Goal: Information Seeking & Learning: Learn about a topic

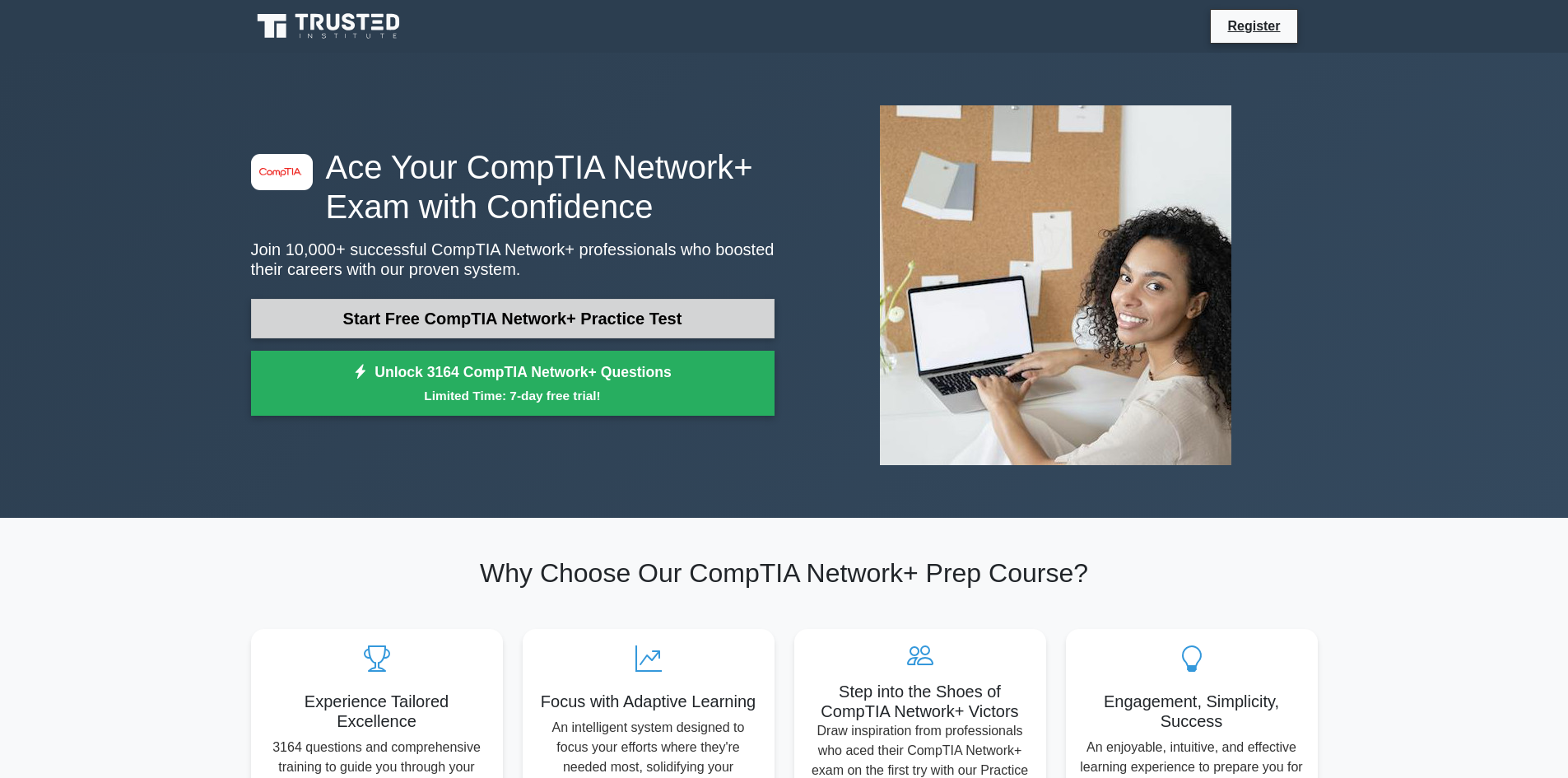
click at [522, 331] on link "Start Free CompTIA Network+ Practice Test" at bounding box center [512, 319] width 523 height 40
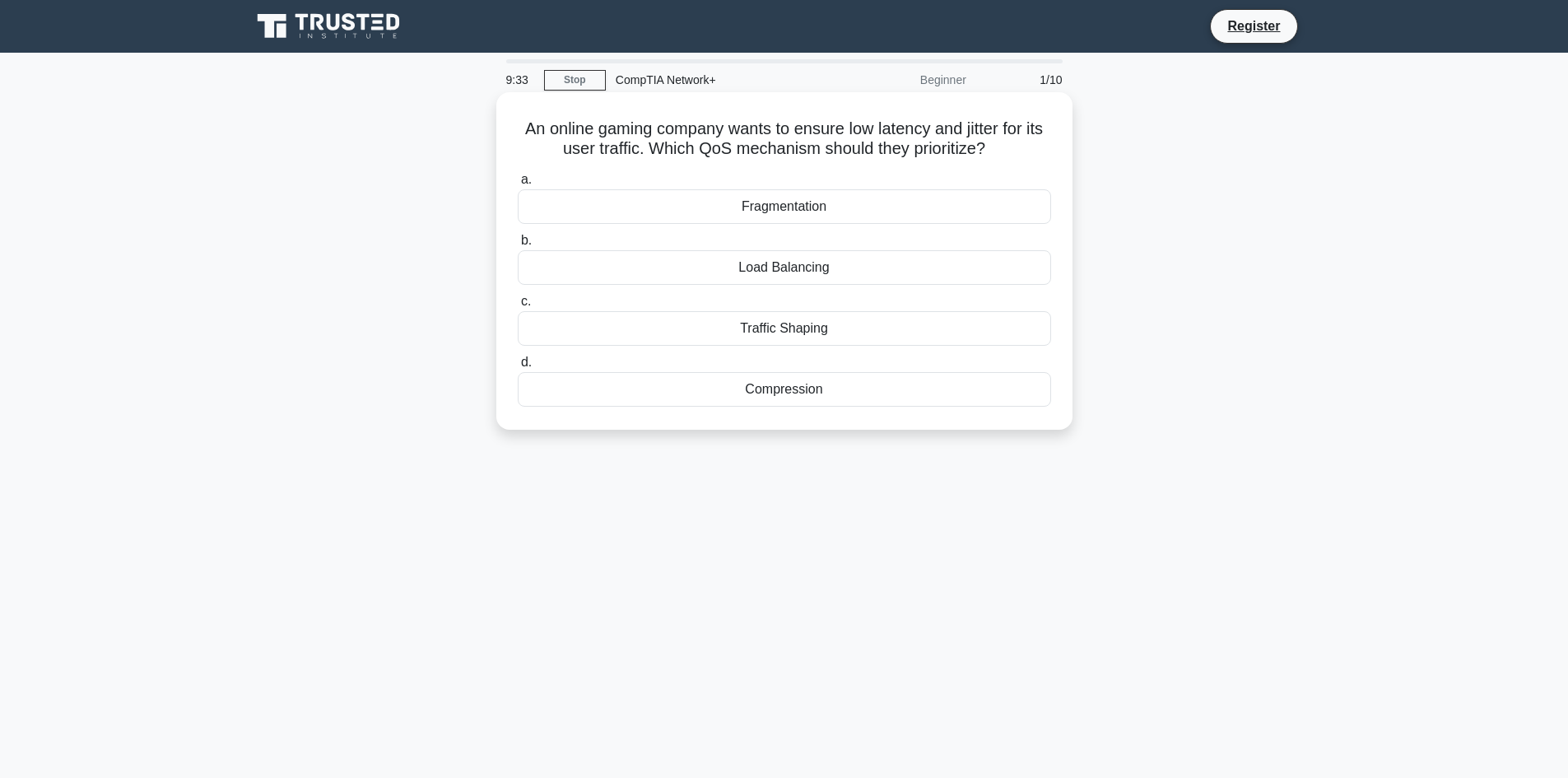
click at [679, 275] on div "Load Balancing" at bounding box center [784, 268] width 533 height 35
click at [517, 246] on input "b. Load Balancing" at bounding box center [517, 241] width 0 height 11
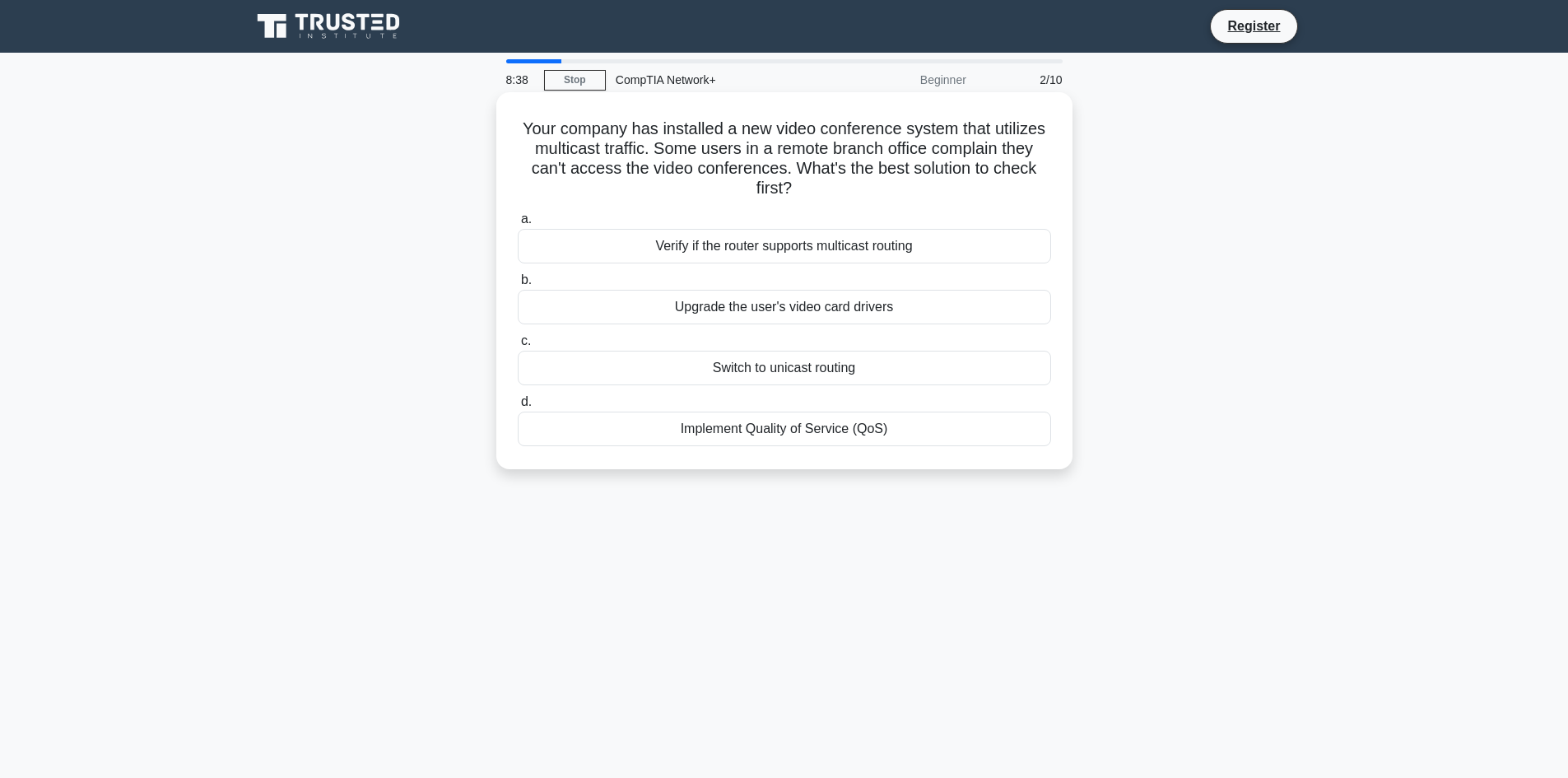
click at [738, 242] on div "Verify if the router supports multicast routing" at bounding box center [784, 246] width 533 height 35
click at [517, 225] on input "a. Verify if the router supports multicast routing" at bounding box center [517, 219] width 0 height 11
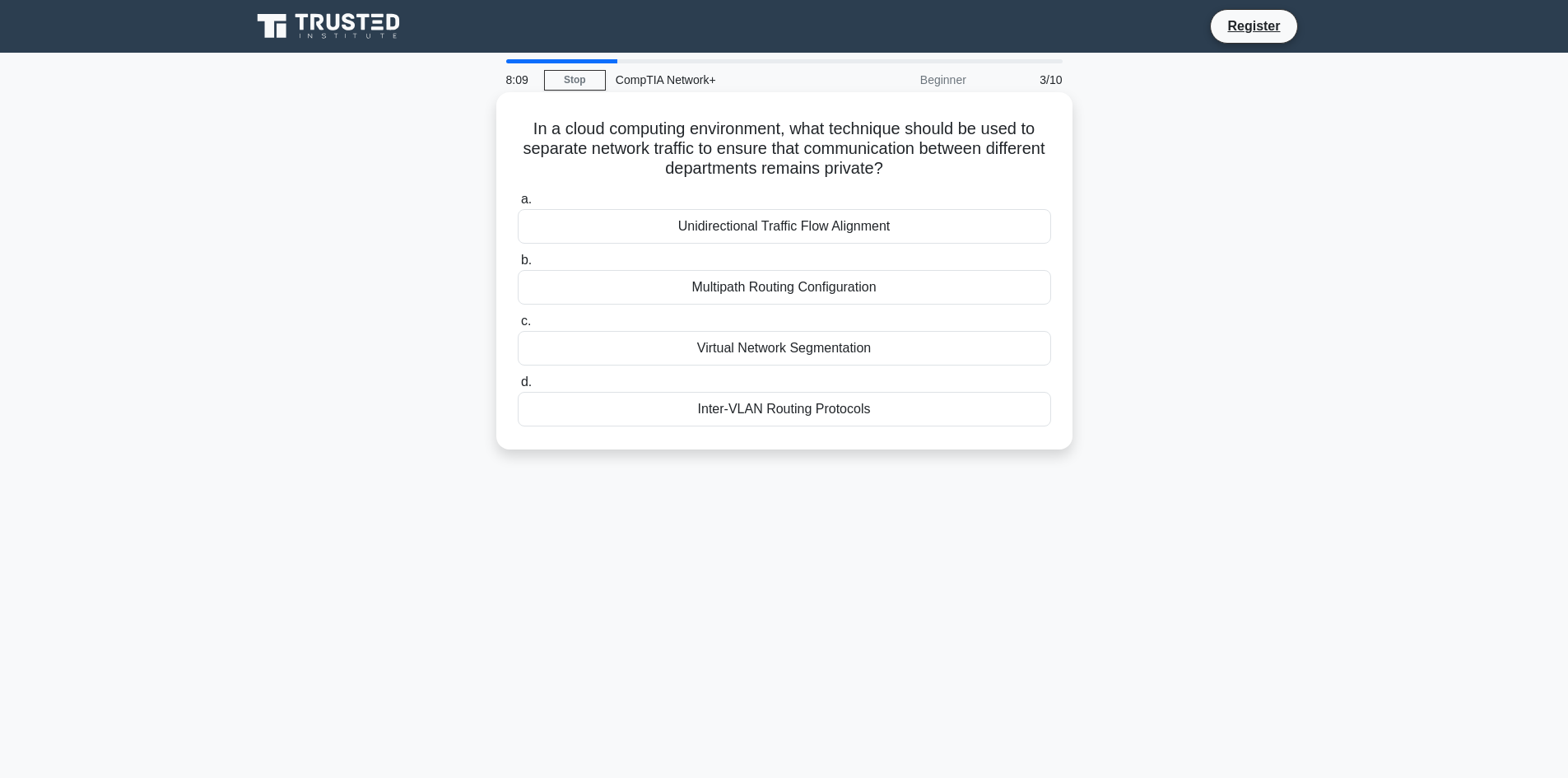
click at [804, 289] on div "Multipath Routing Configuration" at bounding box center [784, 287] width 533 height 35
click at [517, 266] on input "b. Multipath Routing Configuration" at bounding box center [517, 261] width 0 height 11
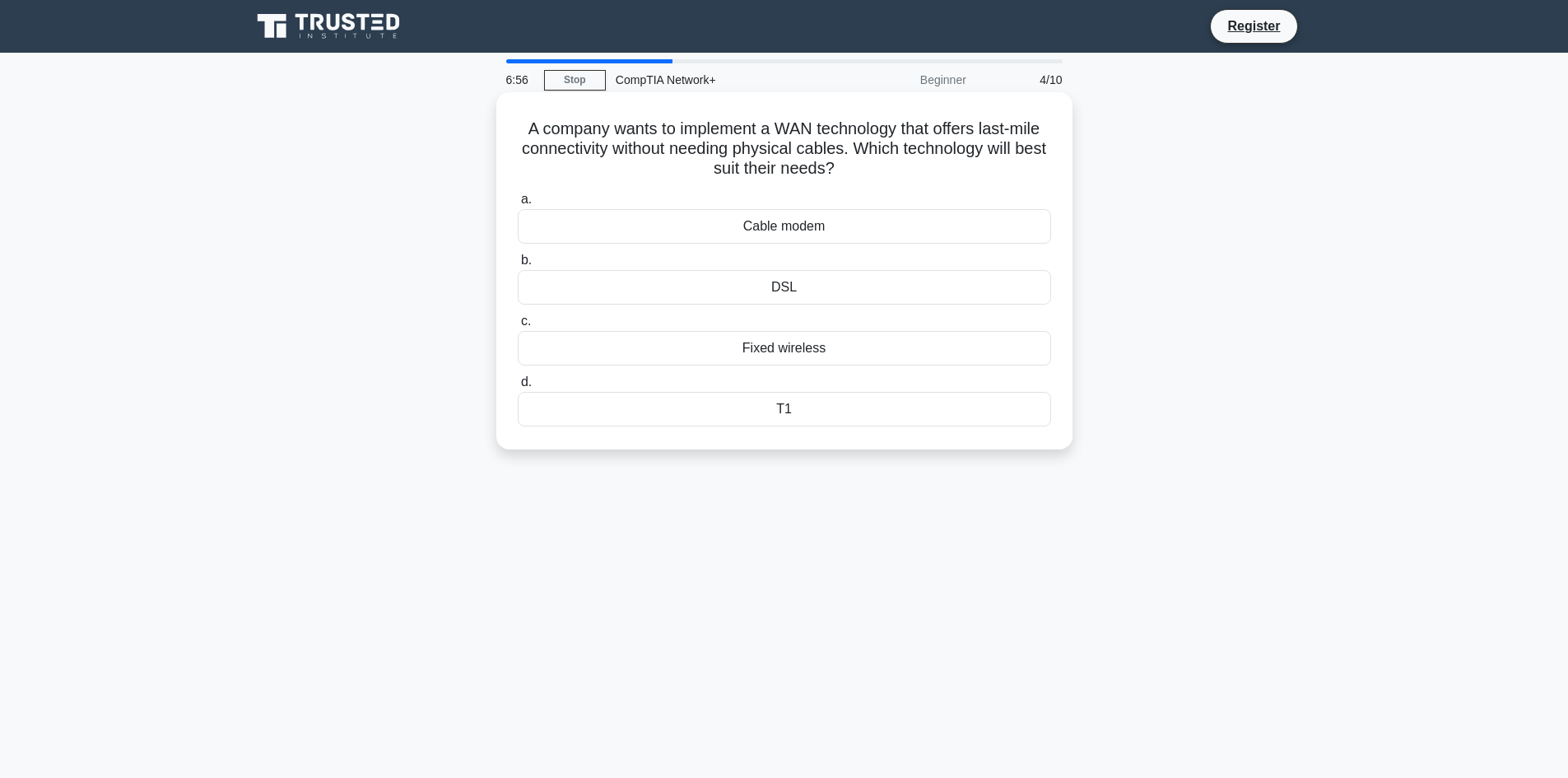
click at [803, 292] on div "DSL" at bounding box center [784, 287] width 533 height 35
click at [517, 266] on input "b. DSL" at bounding box center [517, 261] width 0 height 11
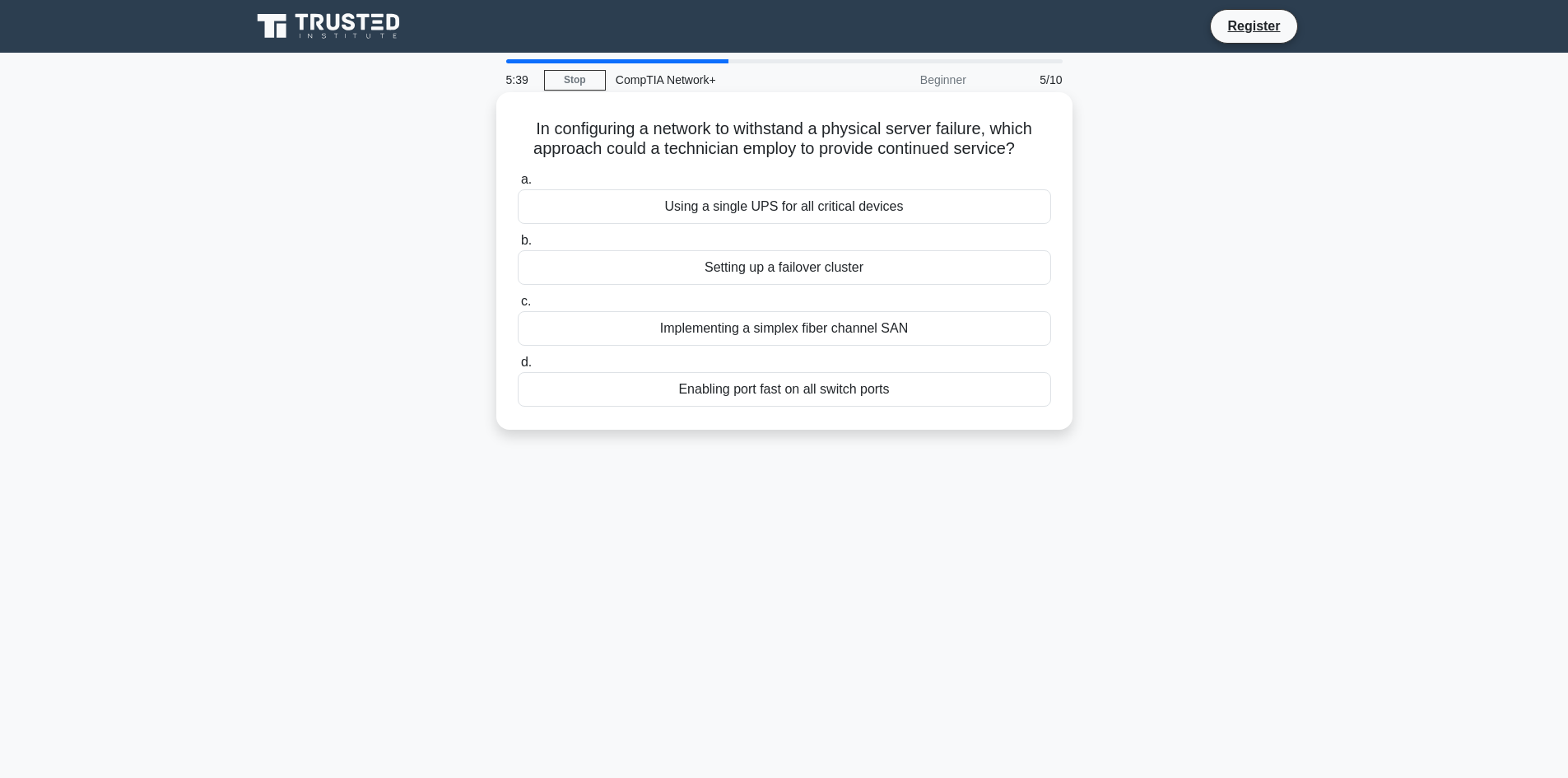
click at [856, 328] on div "Implementing a simplex fiber channel SAN" at bounding box center [784, 329] width 533 height 35
click at [517, 307] on input "c. Implementing a simplex fiber channel SAN" at bounding box center [517, 302] width 0 height 11
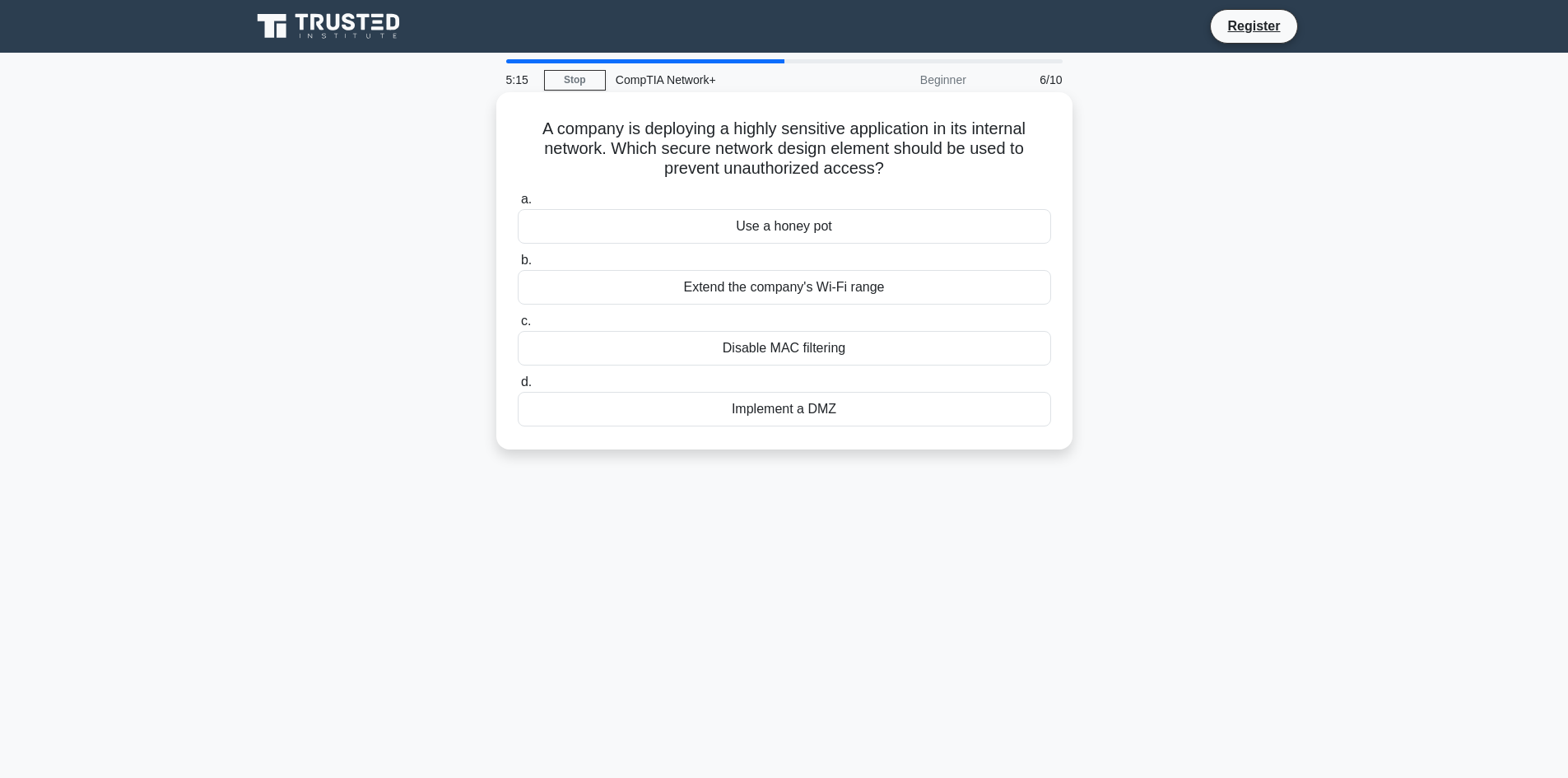
click at [812, 227] on div "Use a honey pot" at bounding box center [784, 226] width 533 height 35
click at [517, 205] on input "a. Use a honey pot" at bounding box center [517, 200] width 0 height 11
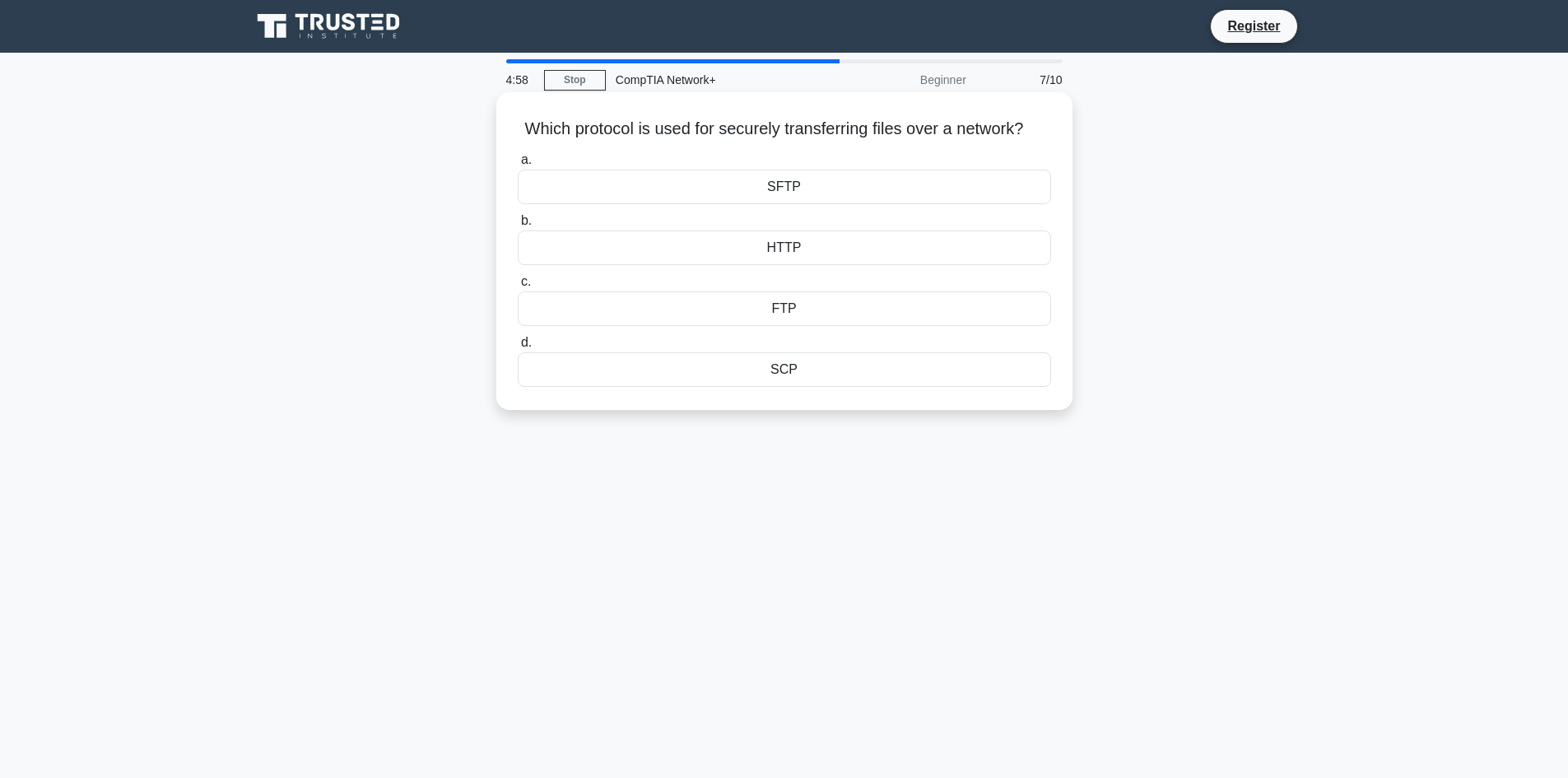
click at [794, 387] on div "SCP" at bounding box center [784, 370] width 533 height 35
click at [517, 349] on input "d. SCP" at bounding box center [517, 343] width 0 height 11
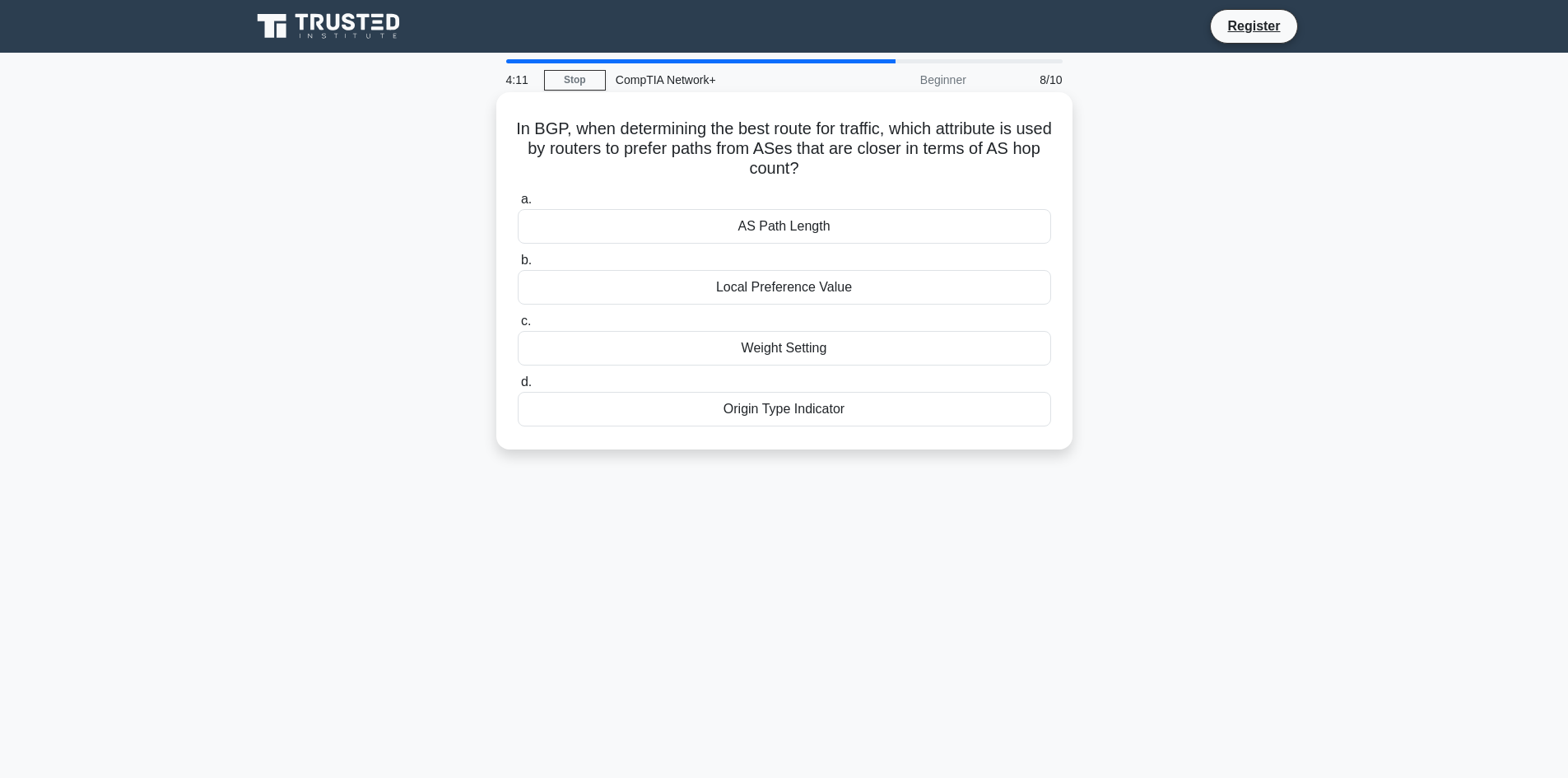
click at [812, 234] on div "AS Path Length" at bounding box center [784, 226] width 533 height 35
click at [517, 205] on input "a. AS Path Length" at bounding box center [517, 200] width 0 height 11
click at [785, 296] on div "HTTP Secure (HTTPS)" at bounding box center [784, 287] width 533 height 35
click at [517, 266] on input "b. HTTP Secure (HTTPS)" at bounding box center [517, 261] width 0 height 11
click at [816, 345] on div "Load balancing" at bounding box center [784, 348] width 533 height 35
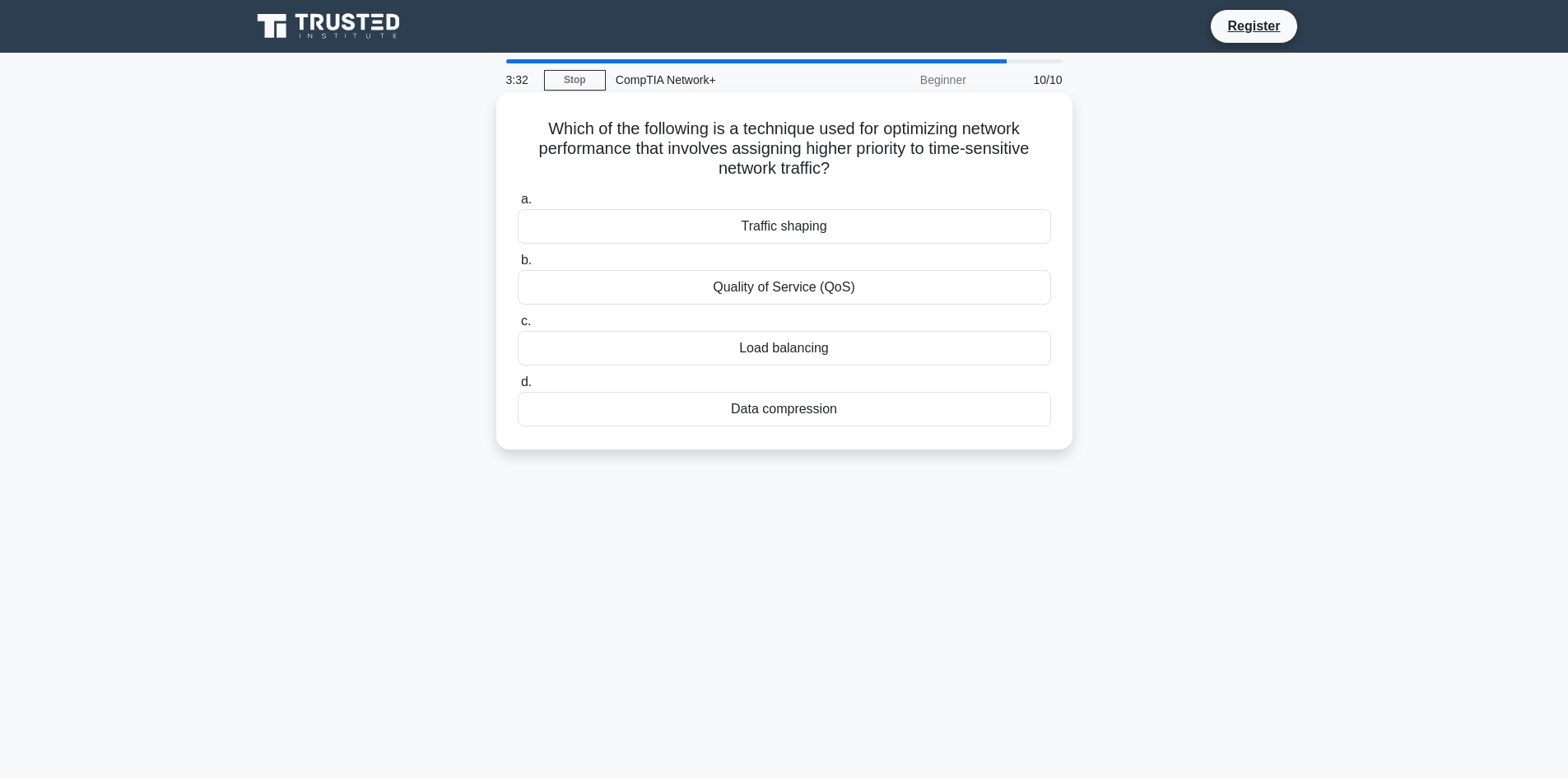
click at [517, 327] on input "c. Load balancing" at bounding box center [517, 322] width 0 height 11
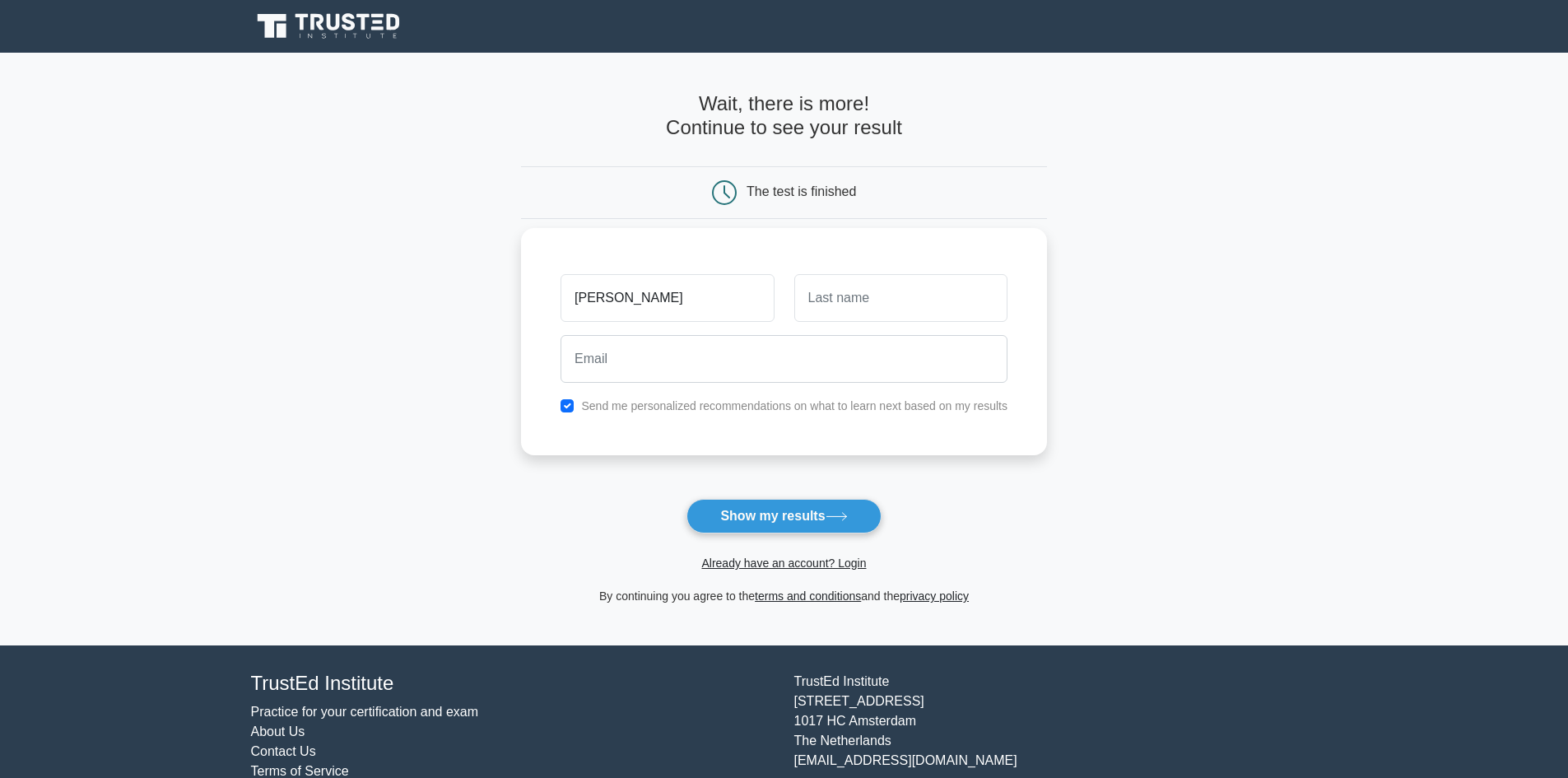
type input "malcolm"
type input "hill"
type input "hillmalcolm2@gmail.com"
click at [832, 495] on form "Wait, there is more! Continue to see your result The test is finished malcolm h…" at bounding box center [784, 349] width 526 height 513
click at [841, 508] on button "Show my results" at bounding box center [783, 516] width 195 height 35
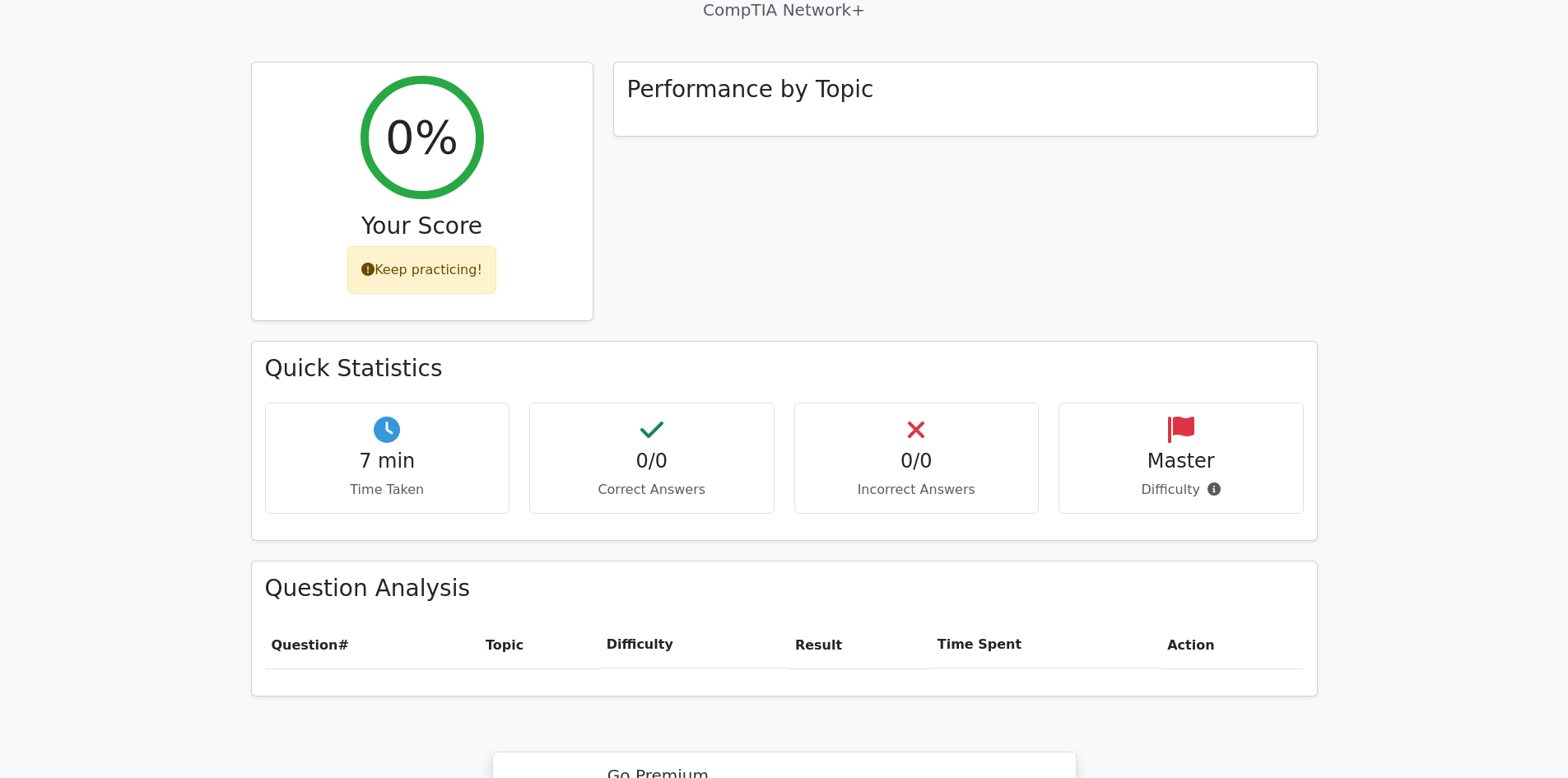
scroll to position [576, 0]
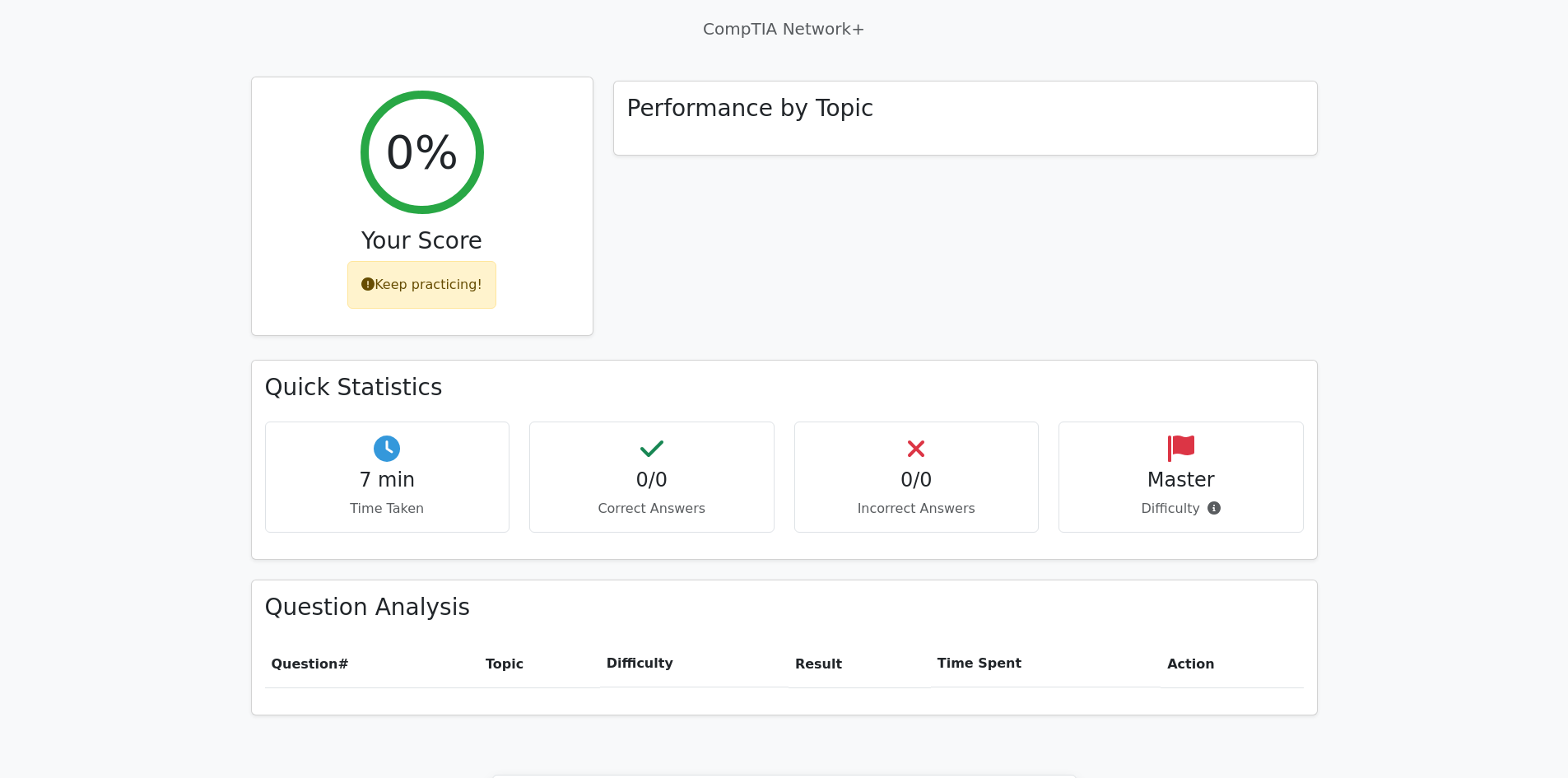
click at [422, 261] on div "Keep practicing!" at bounding box center [421, 285] width 149 height 48
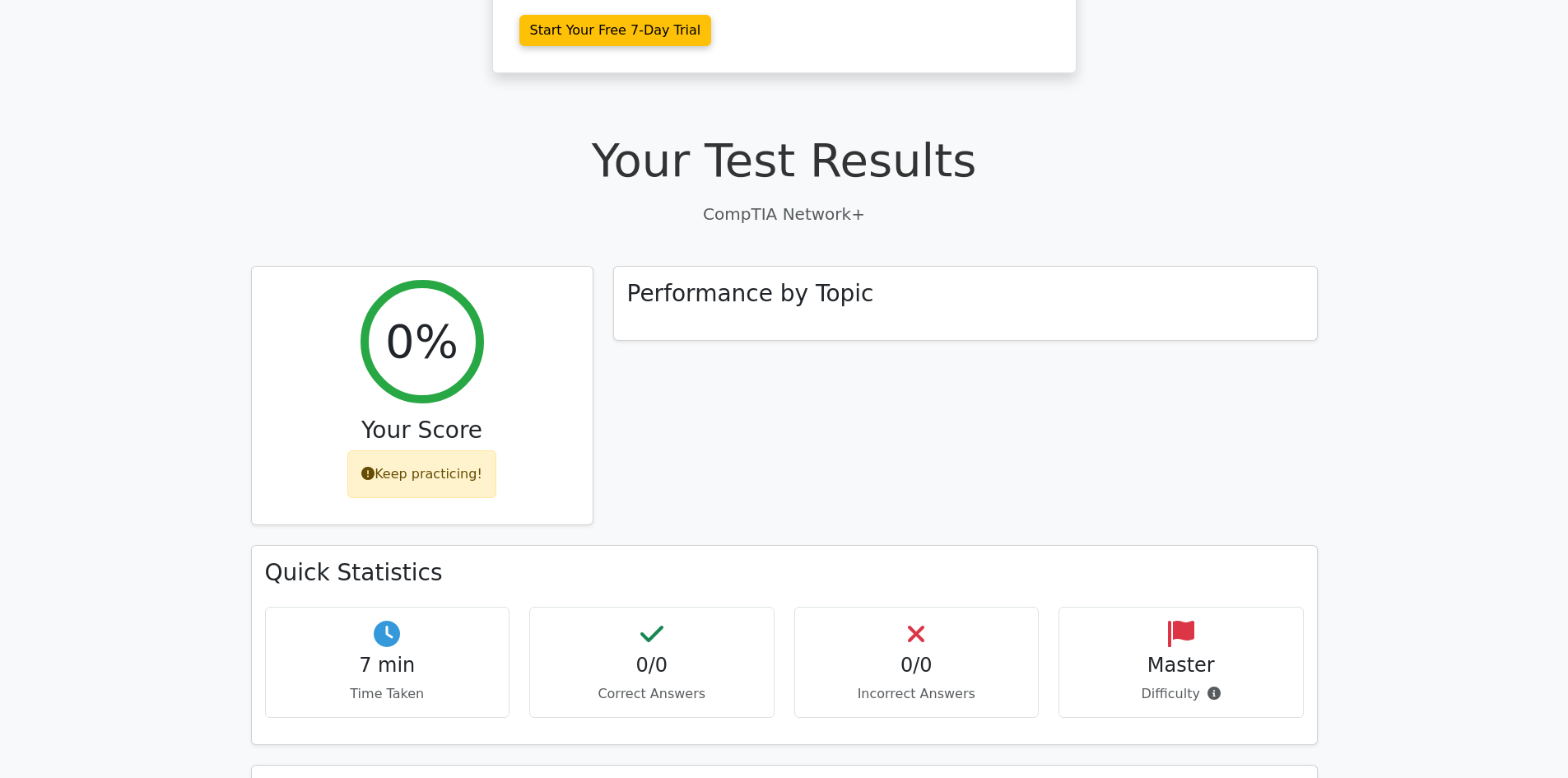
scroll to position [494, 0]
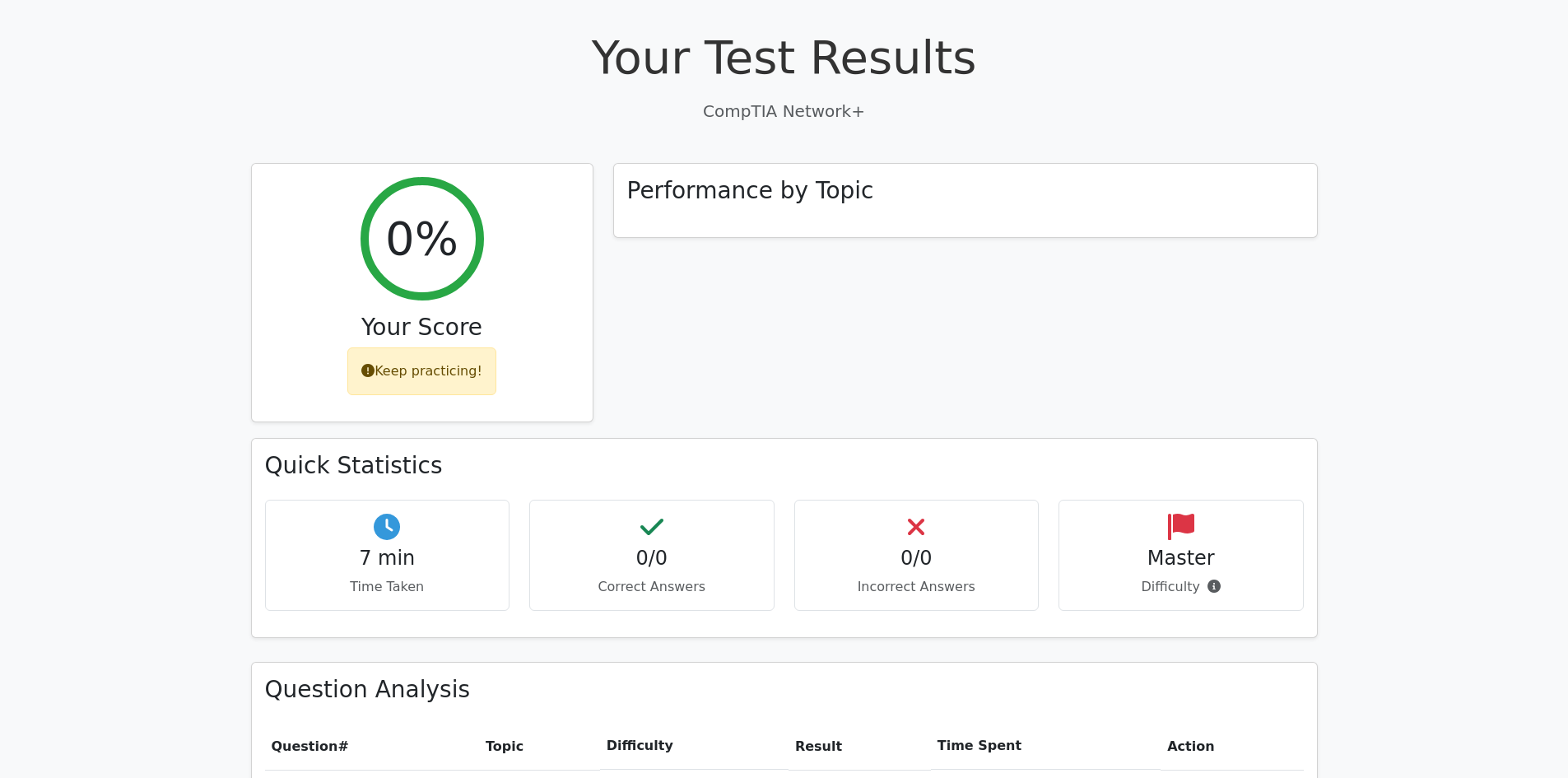
click at [869, 499] on div "0/0 Incorrect Answers" at bounding box center [917, 554] width 246 height 111
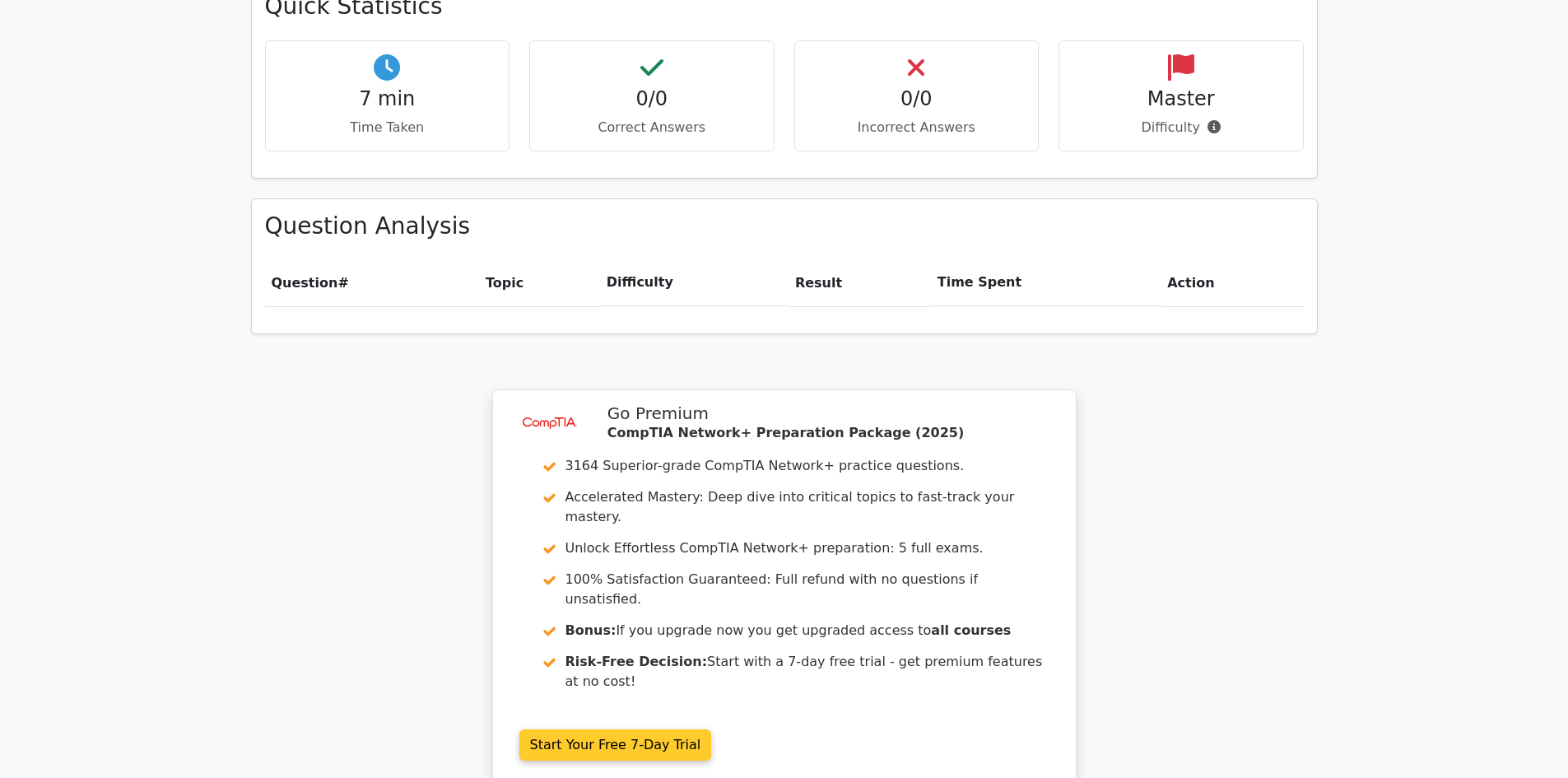
scroll to position [1153, 0]
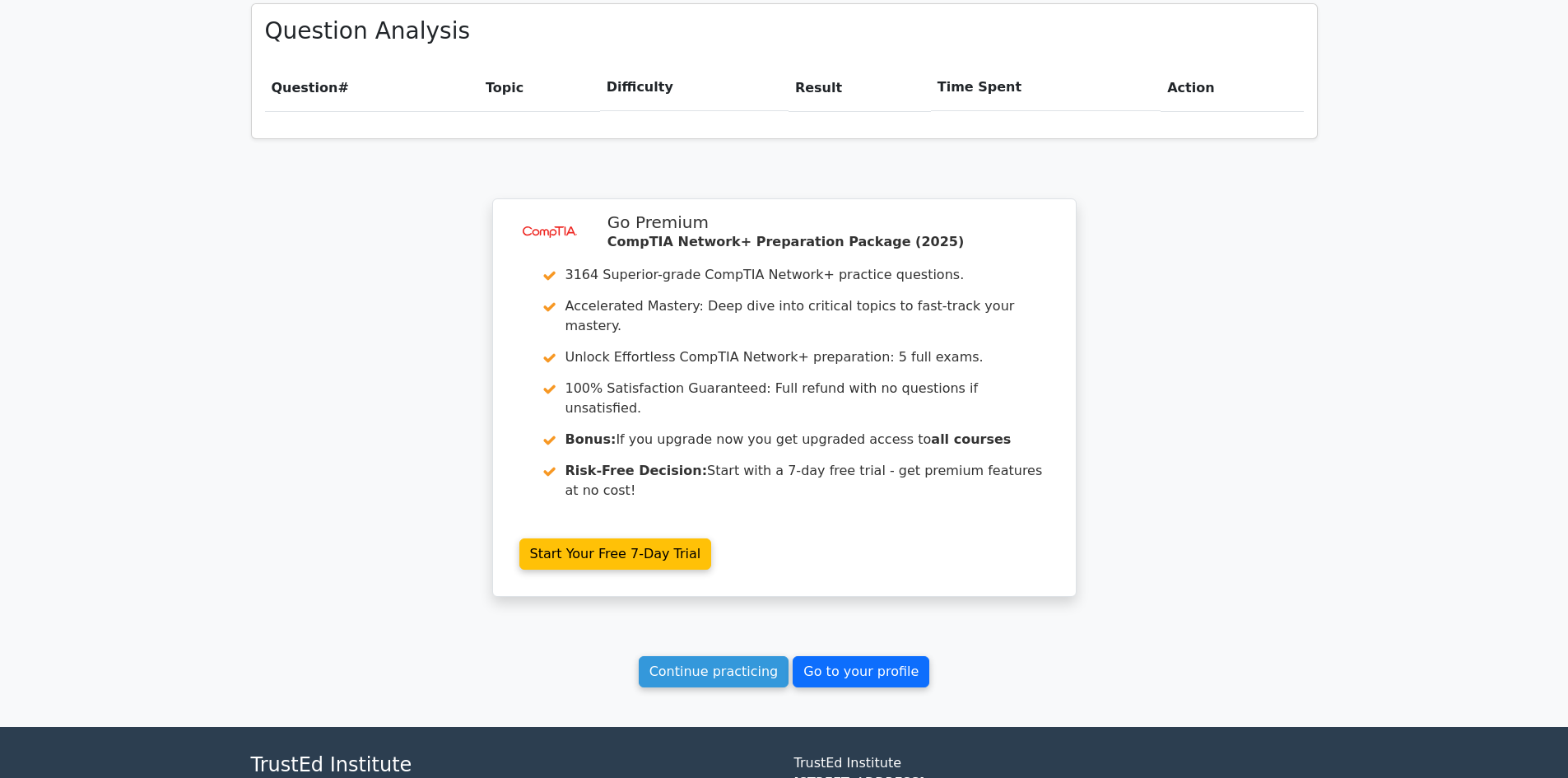
click at [836, 656] on link "Go to your profile" at bounding box center [861, 671] width 137 height 31
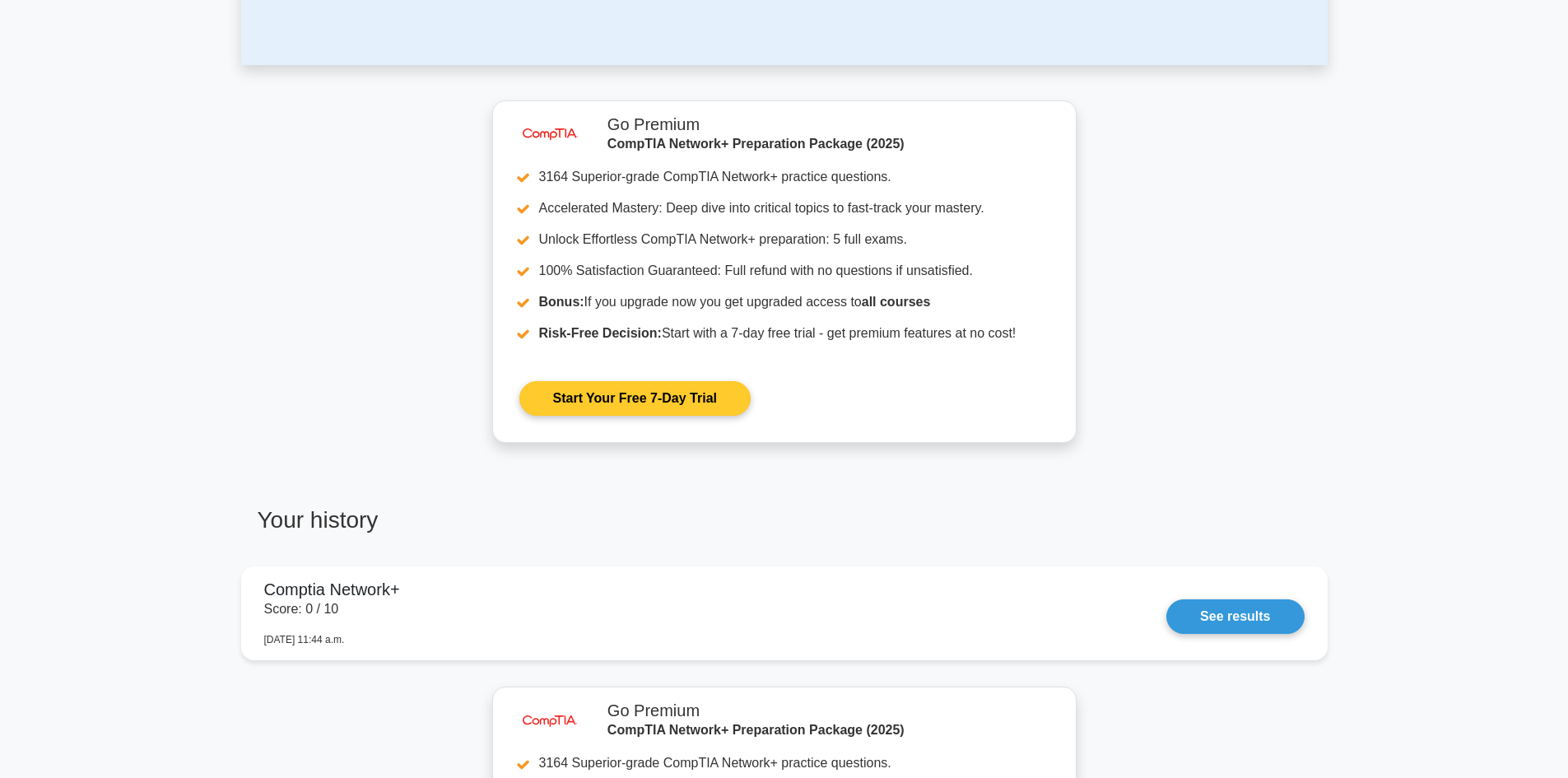
scroll to position [906, 0]
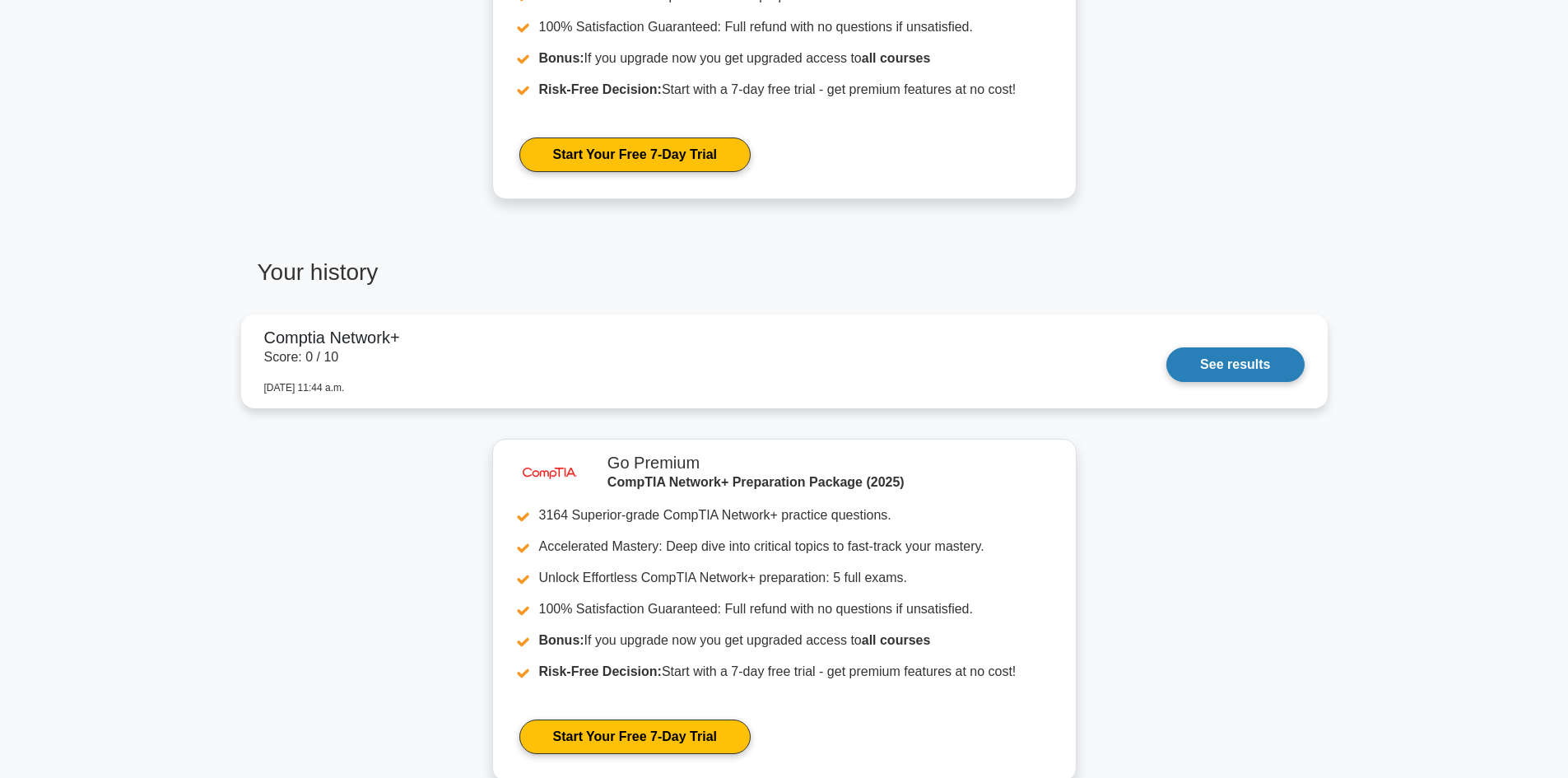
click at [1225, 363] on link "See results" at bounding box center [1235, 365] width 138 height 35
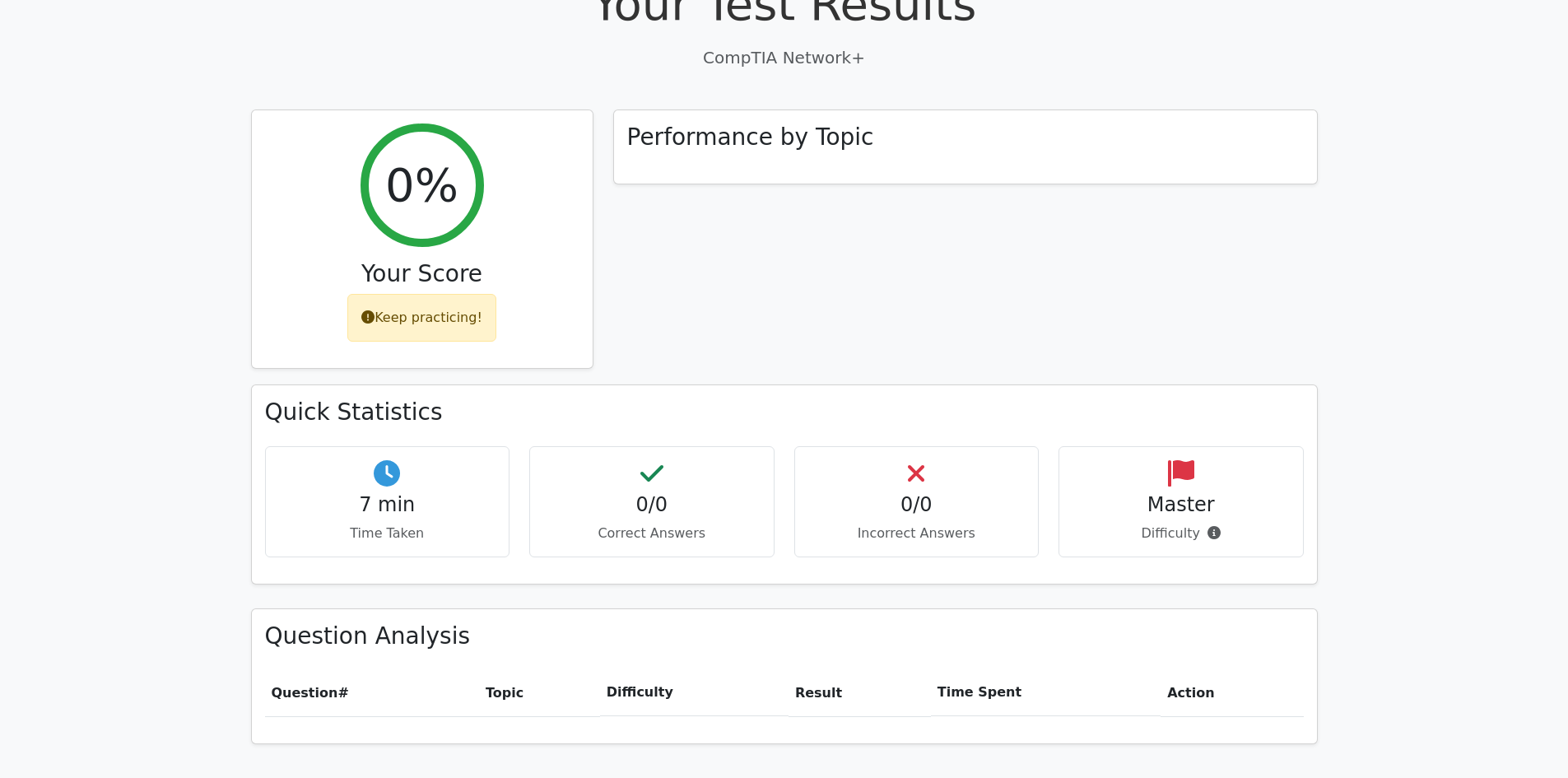
scroll to position [576, 0]
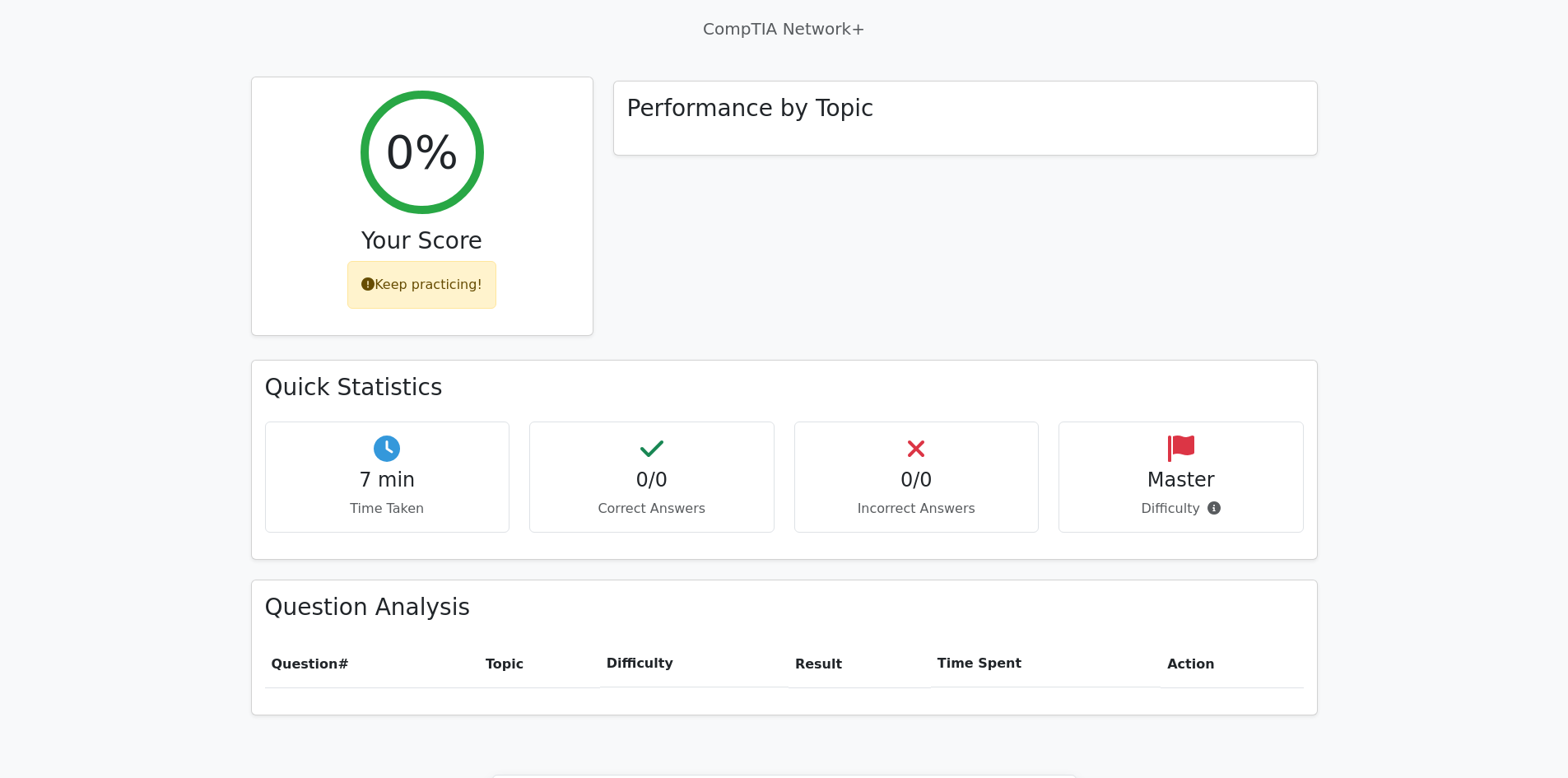
drag, startPoint x: 432, startPoint y: 246, endPoint x: 442, endPoint y: 244, distance: 10.2
click at [433, 261] on div "Keep practicing!" at bounding box center [421, 285] width 149 height 48
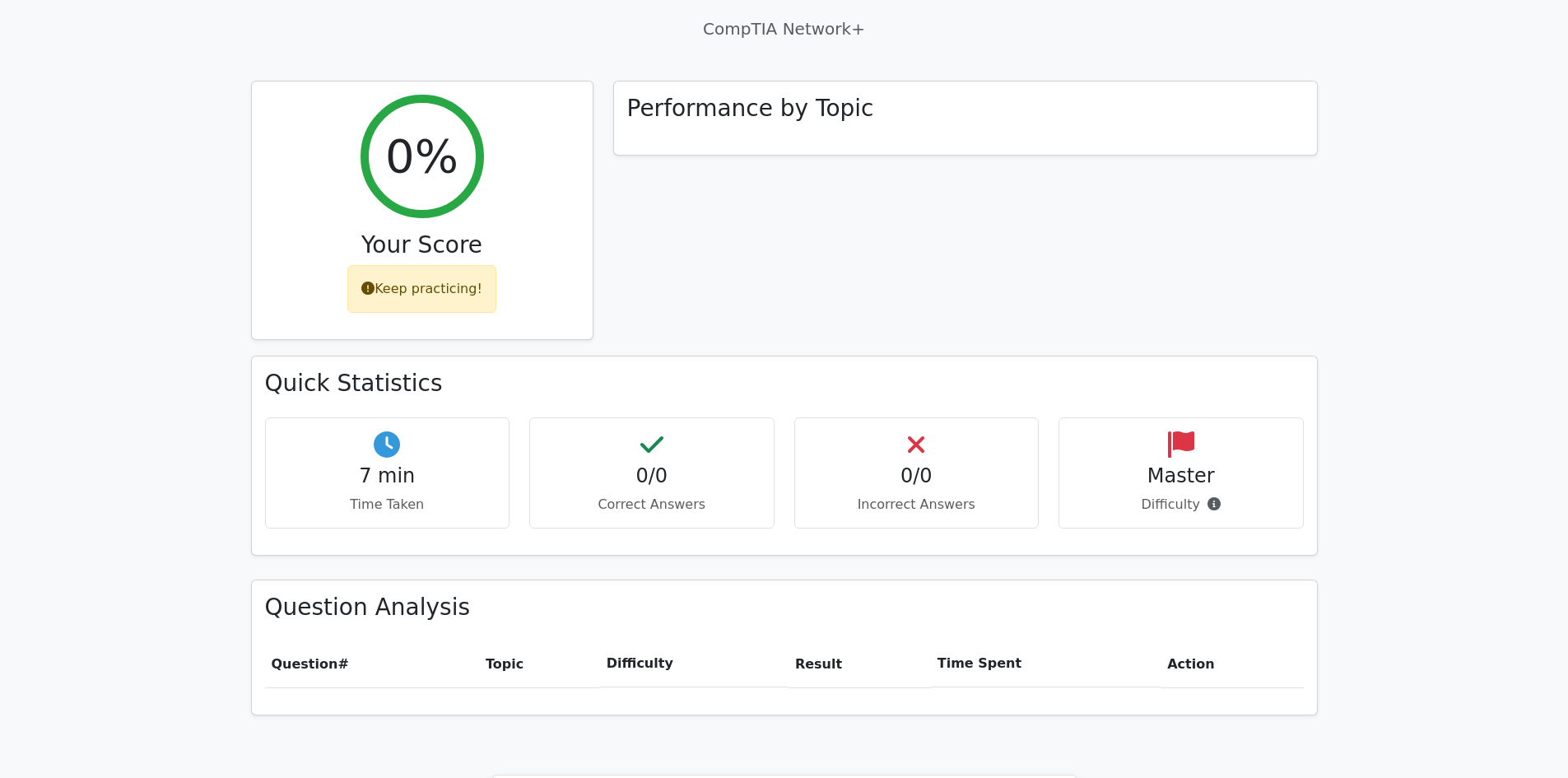
click at [514, 357] on div "Quick Statistics 7 min Time Taken 0/0 Correct Answers 0/0 Incorrect Answers Mas…" at bounding box center [784, 455] width 1066 height 198
drag, startPoint x: 503, startPoint y: 374, endPoint x: 555, endPoint y: 391, distance: 54.7
click at [504, 417] on div "7 min Time Taken" at bounding box center [388, 472] width 246 height 111
drag, startPoint x: 638, startPoint y: 407, endPoint x: 747, endPoint y: 424, distance: 110.3
click at [658, 464] on h4 "0/0" at bounding box center [652, 476] width 218 height 24
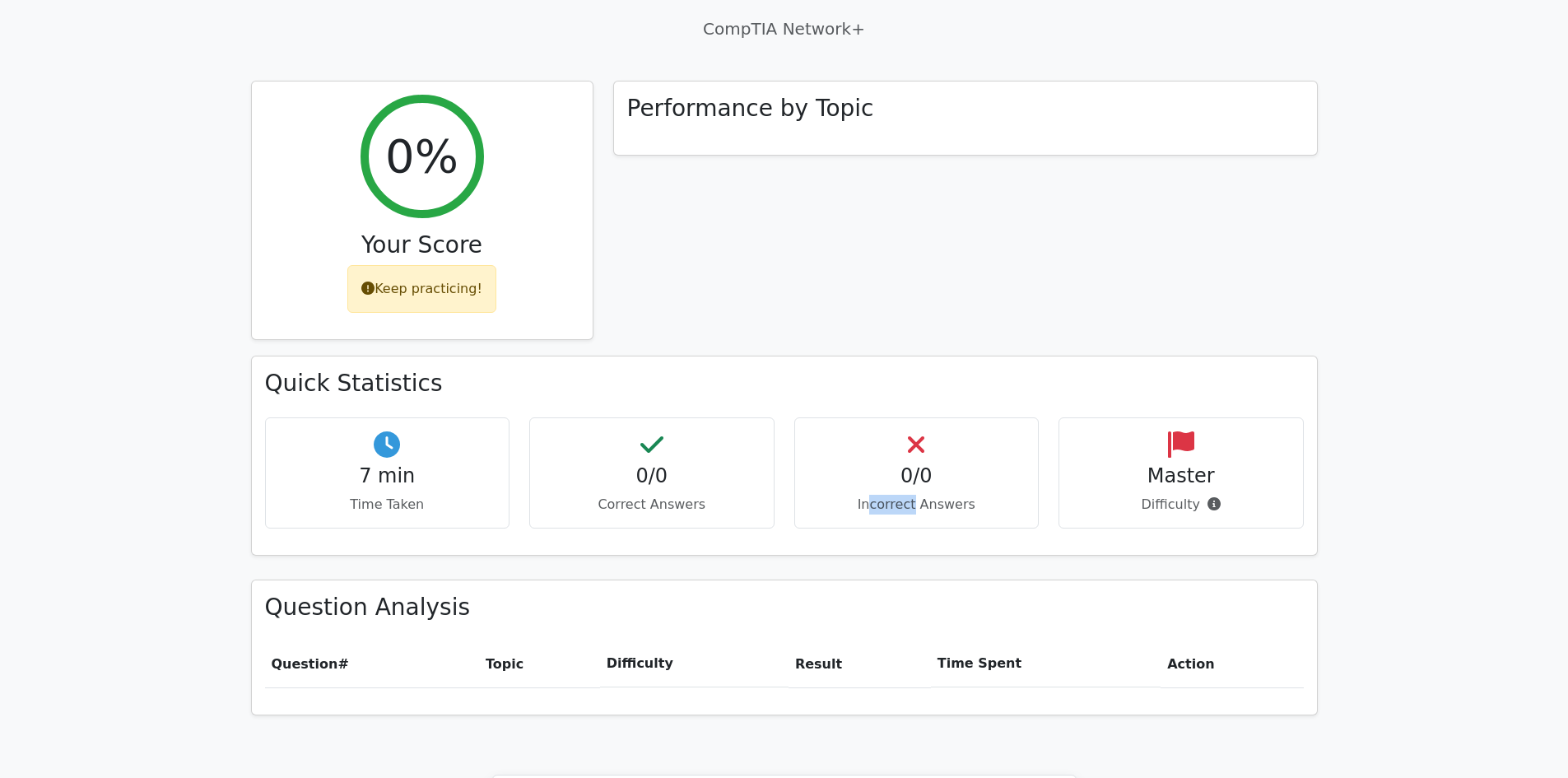
drag, startPoint x: 909, startPoint y: 446, endPoint x: 922, endPoint y: 447, distance: 13.0
click at [919, 494] on p "Incorrect Answers" at bounding box center [917, 504] width 218 height 20
click at [1001, 461] on div "0/0 Incorrect Answers" at bounding box center [917, 472] width 246 height 111
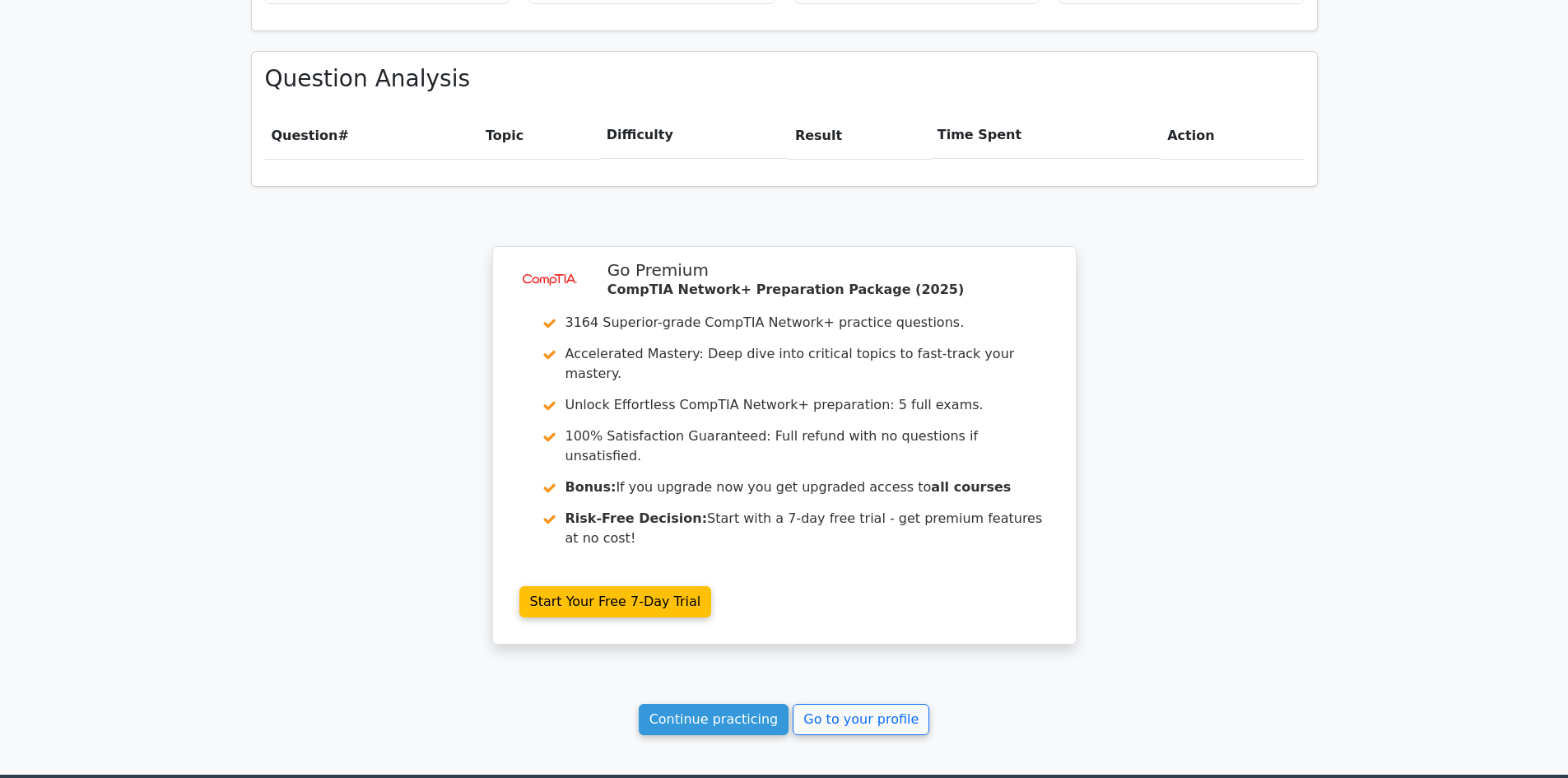
scroll to position [1178, 0]
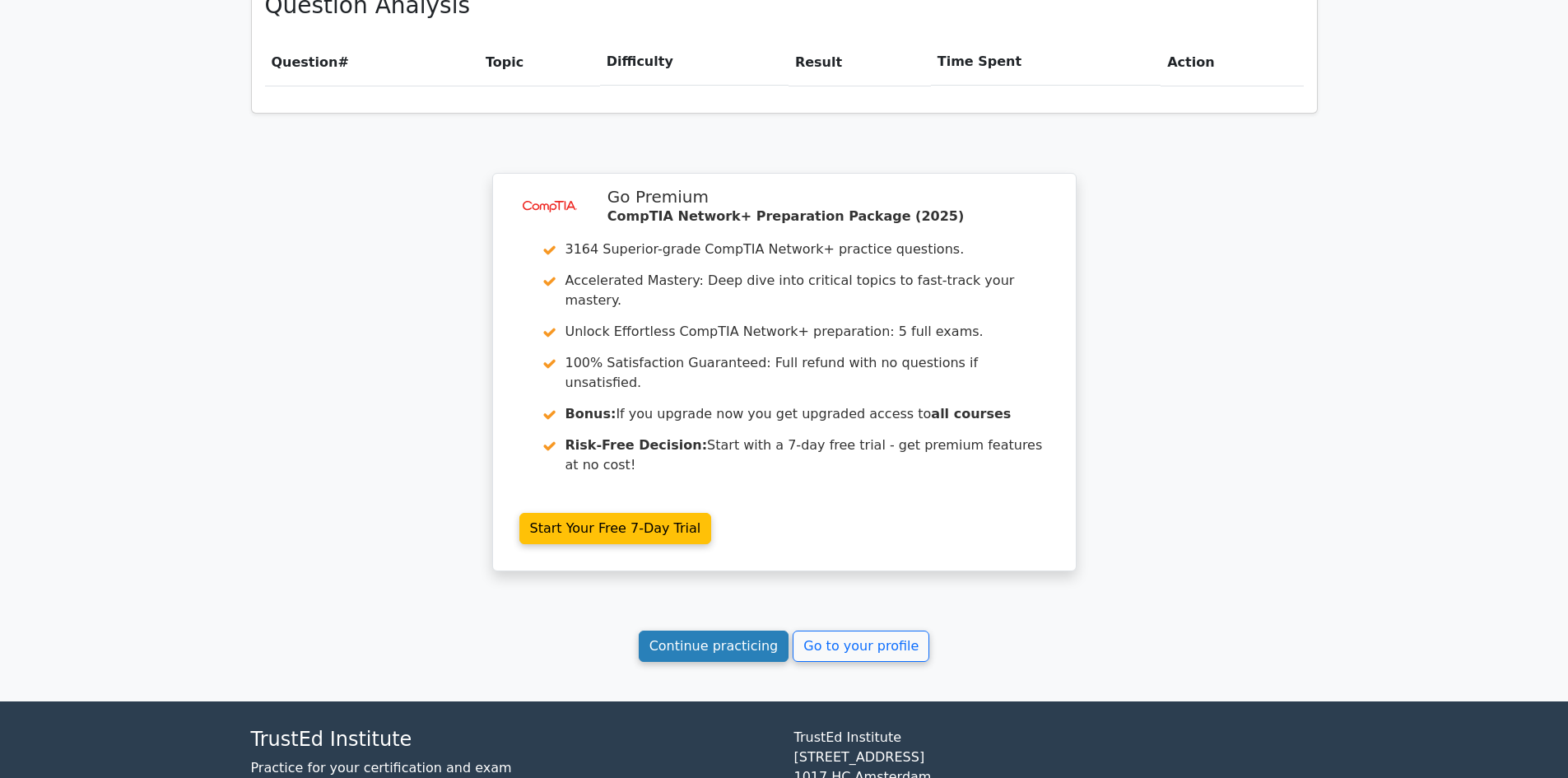
click at [686, 630] on link "Continue practicing" at bounding box center [714, 645] width 151 height 31
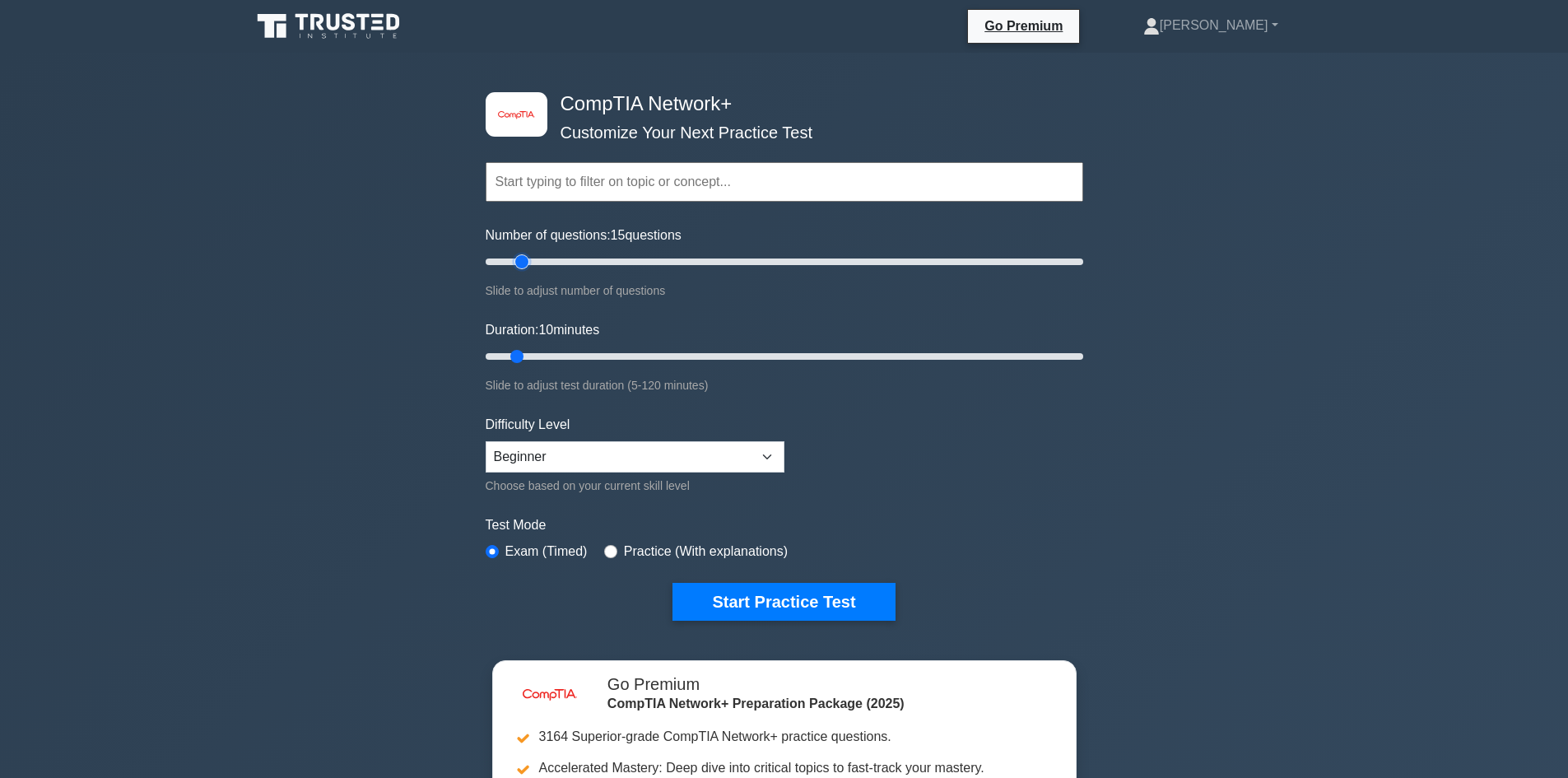
type input "10"
drag, startPoint x: 513, startPoint y: 264, endPoint x: 503, endPoint y: 251, distance: 16.4
click at [503, 252] on input "Number of questions: 10 questions" at bounding box center [784, 262] width 597 height 20
drag, startPoint x: 550, startPoint y: 346, endPoint x: 1277, endPoint y: 371, distance: 727.4
type input "120"
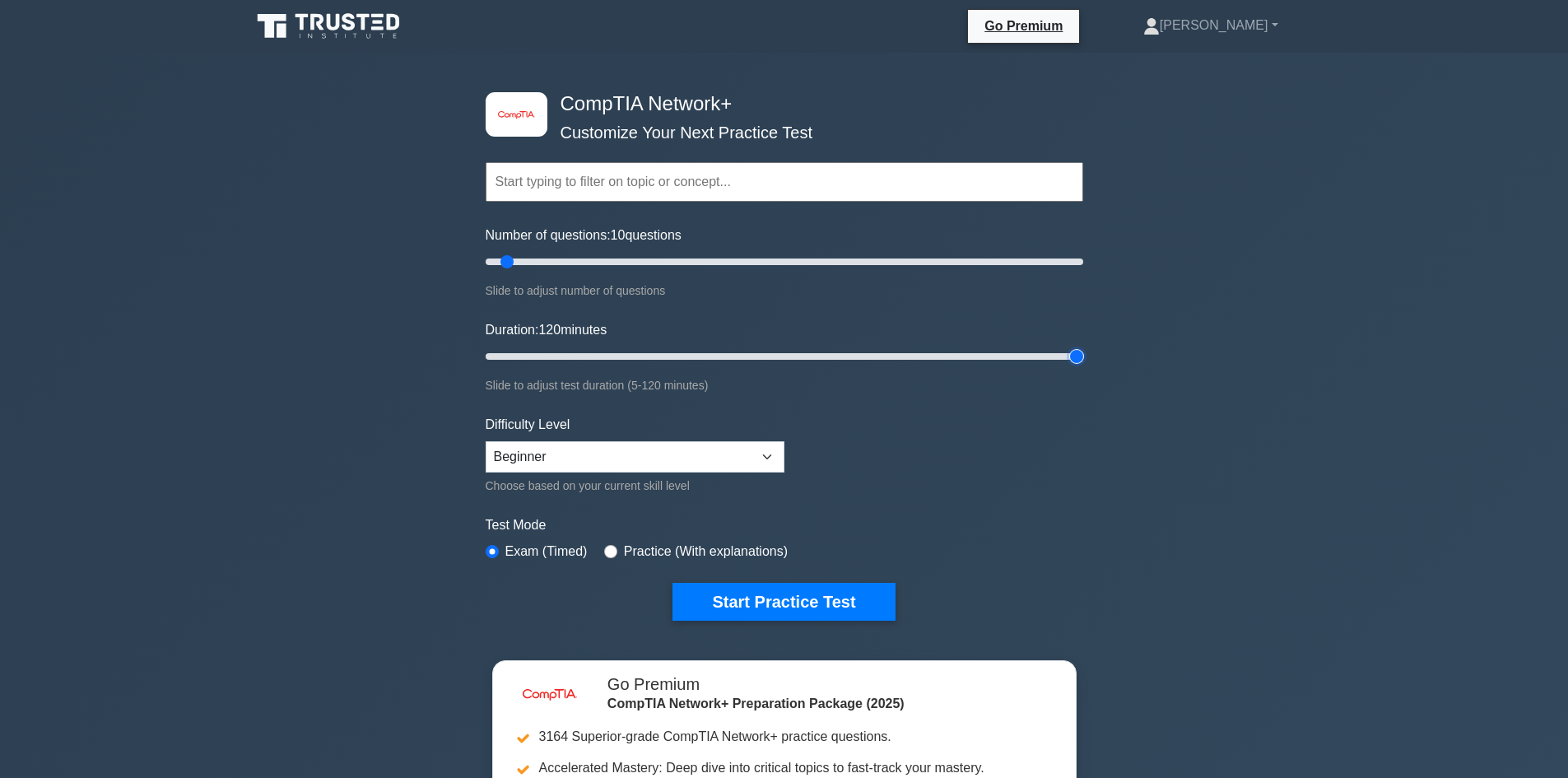
click at [1084, 367] on input "Duration: 120 minutes" at bounding box center [784, 357] width 597 height 20
drag, startPoint x: 792, startPoint y: 445, endPoint x: 778, endPoint y: 447, distance: 14.1
click at [781, 447] on form "Topics Networking Concepts Infrastructure Network Operations Network Security N…" at bounding box center [784, 366] width 597 height 508
drag, startPoint x: 757, startPoint y: 451, endPoint x: 737, endPoint y: 465, distance: 24.4
click at [754, 452] on select "Beginner Intermediate Expert" at bounding box center [634, 456] width 299 height 31
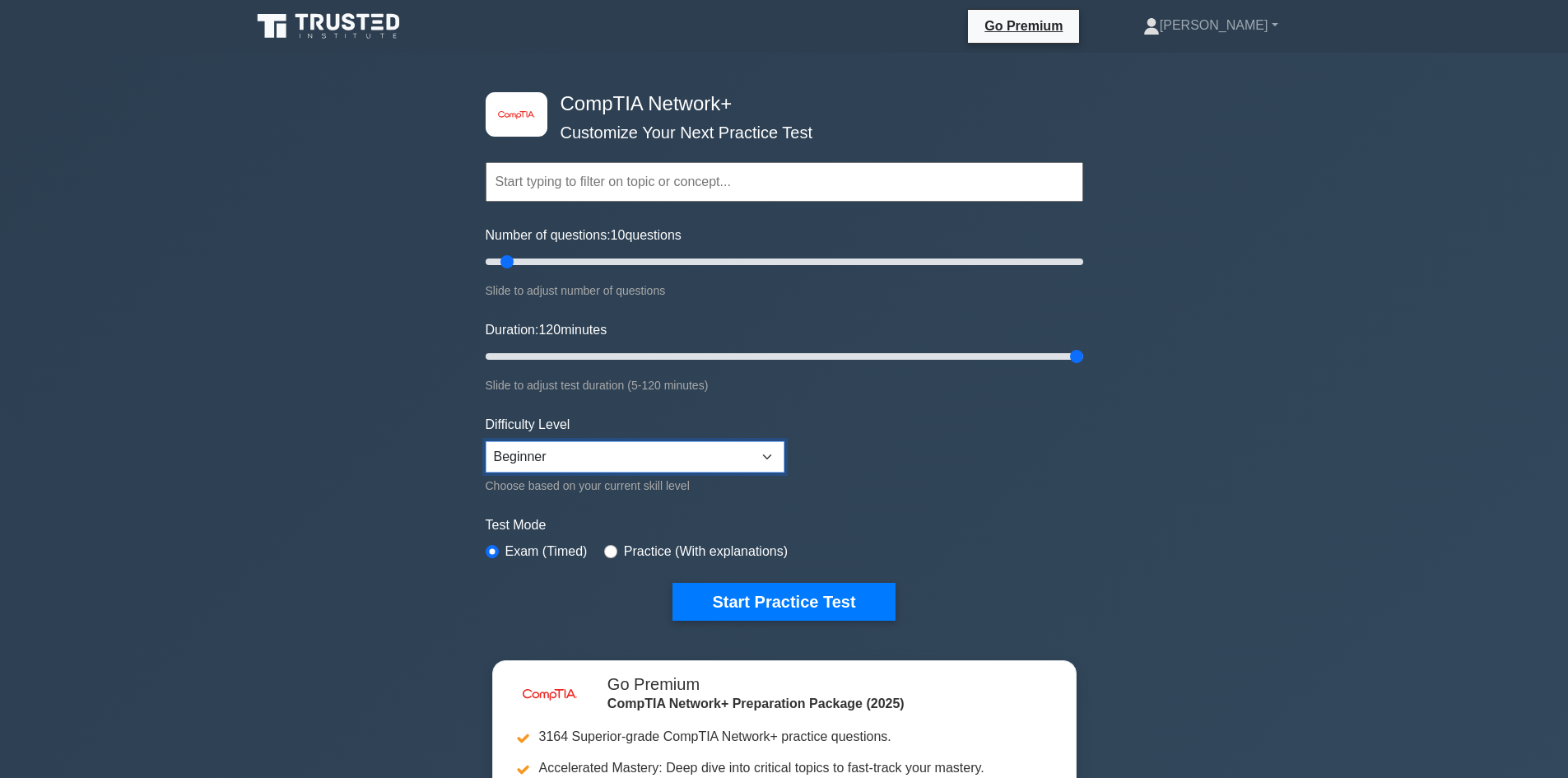
select select "expert"
click at [485, 441] on select "Beginner Intermediate Expert" at bounding box center [634, 456] width 299 height 31
click at [610, 550] on input "radio" at bounding box center [610, 551] width 13 height 13
radio input "true"
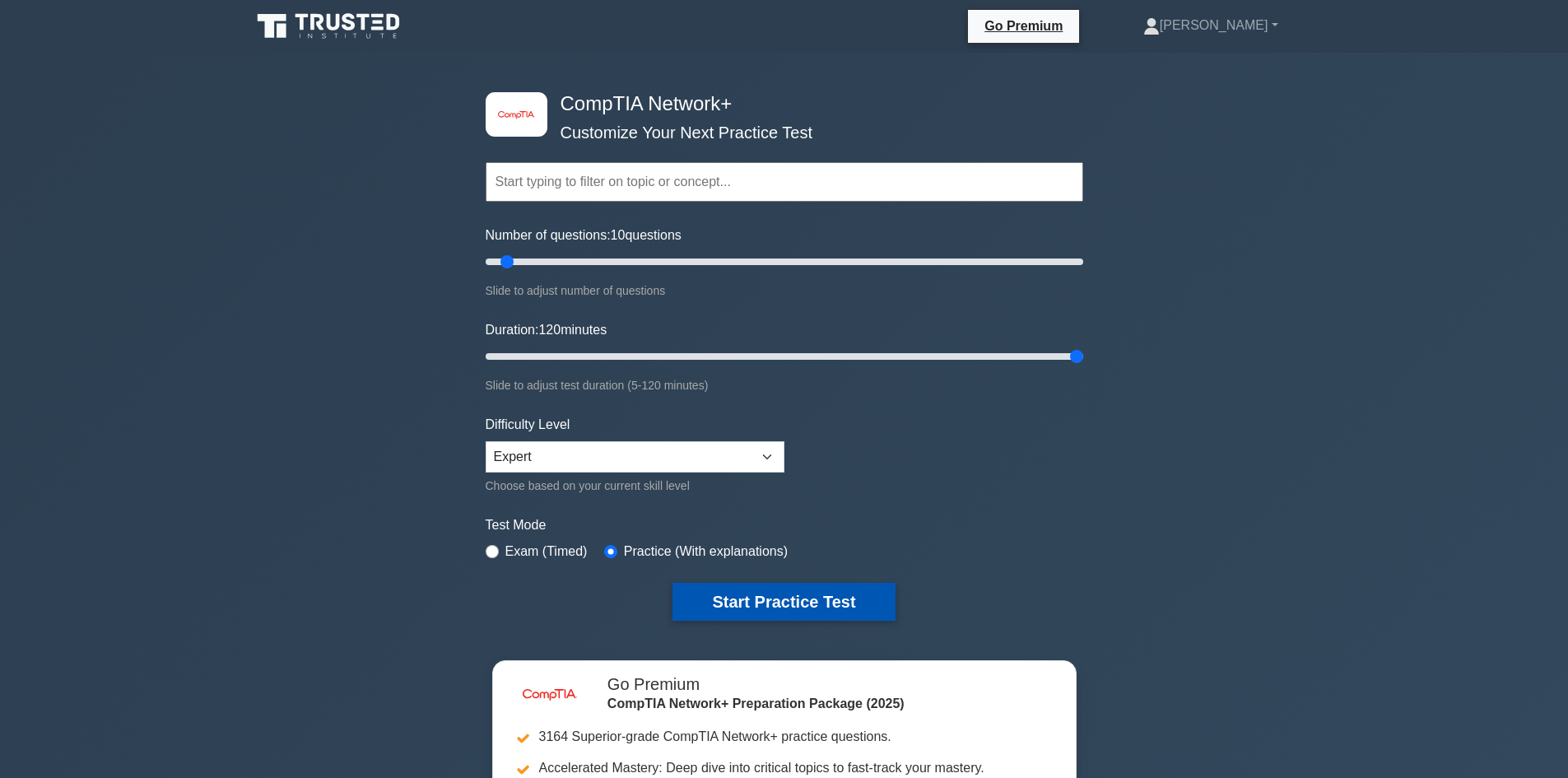
click at [726, 588] on button "Start Practice Test" at bounding box center [783, 602] width 223 height 38
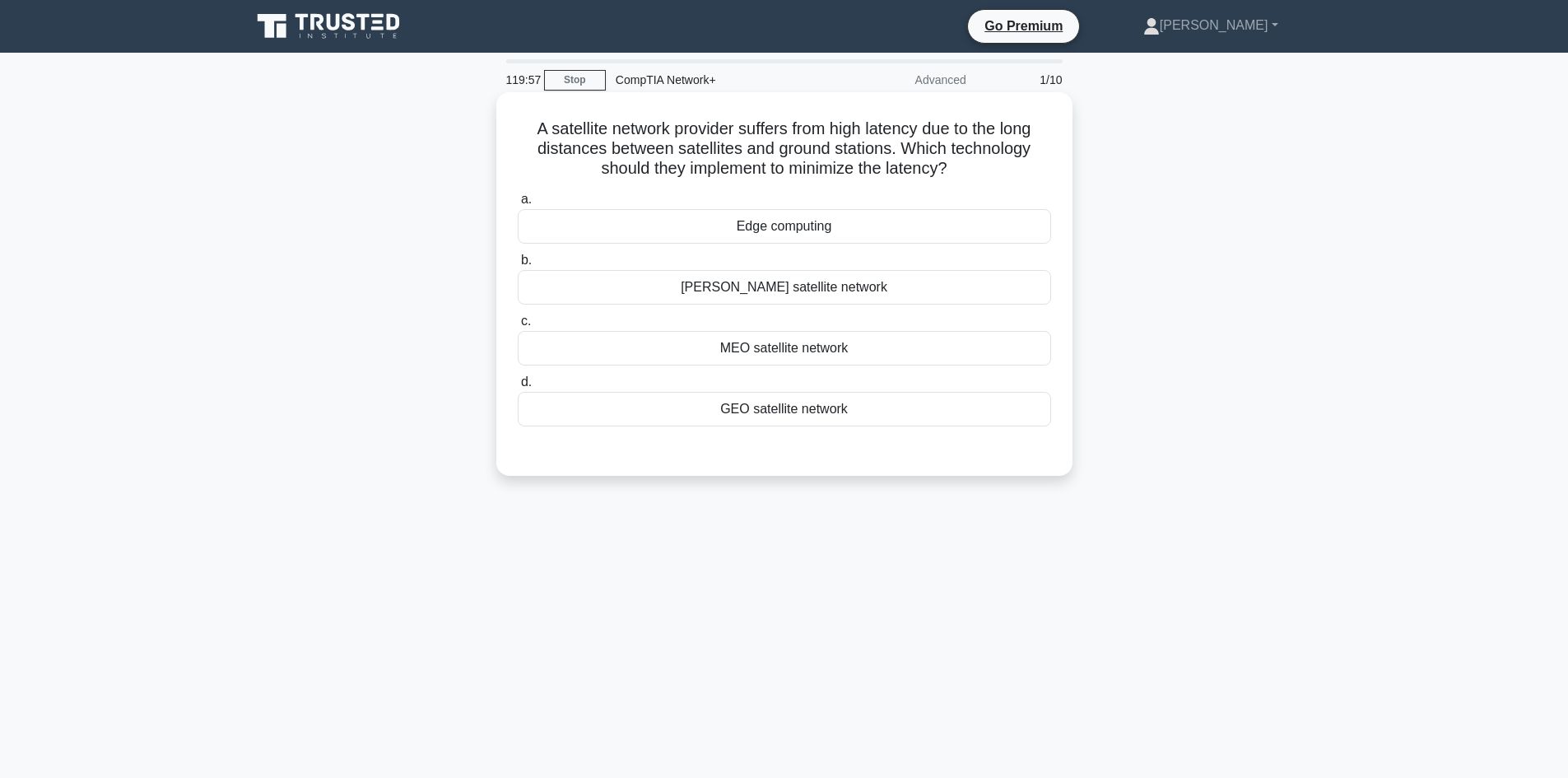
click at [796, 288] on div "[PERSON_NAME] satellite network" at bounding box center [784, 287] width 533 height 35
click at [517, 266] on input "b. LEO satellite network" at bounding box center [517, 261] width 0 height 11
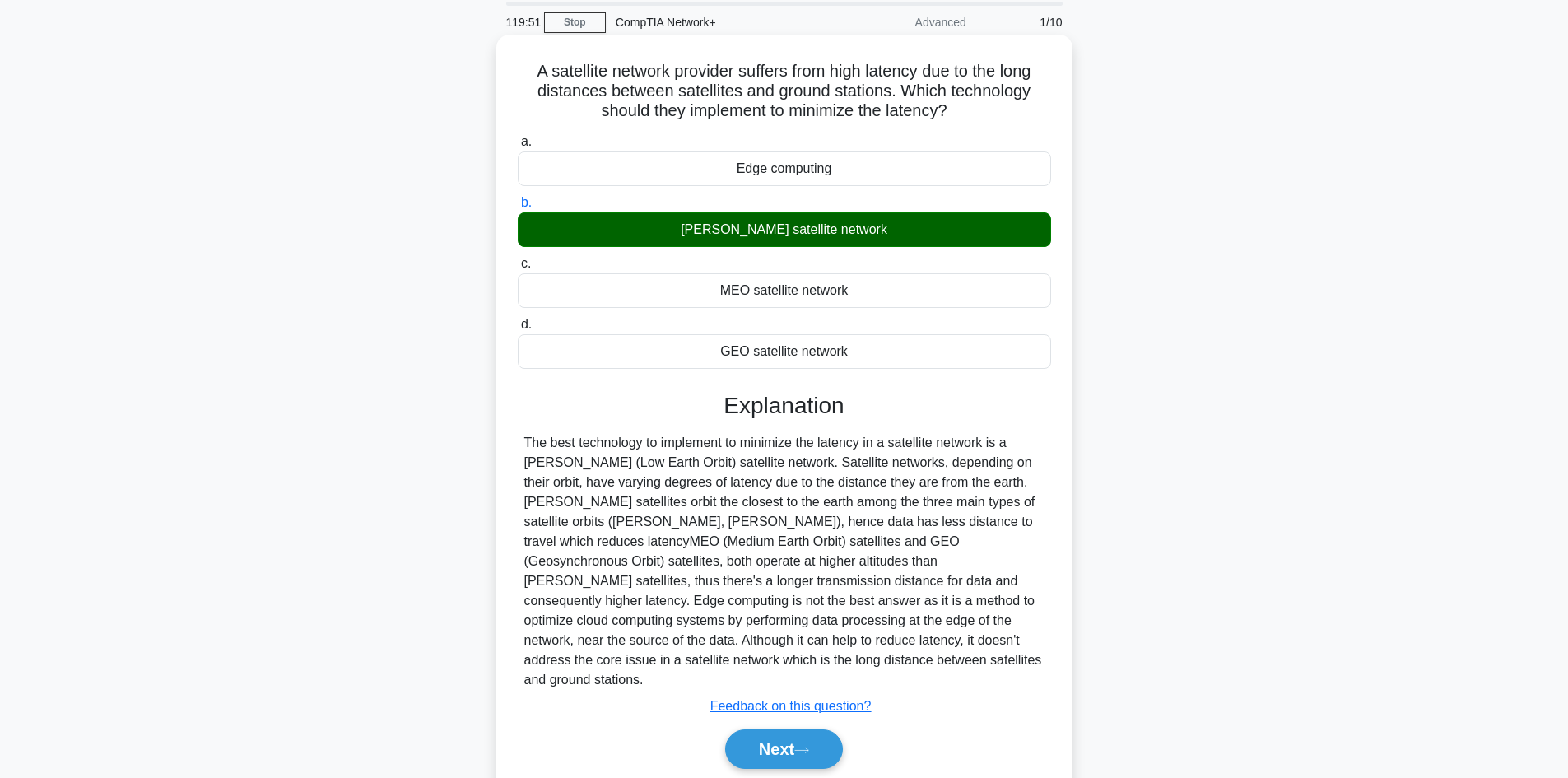
scroll to position [29, 0]
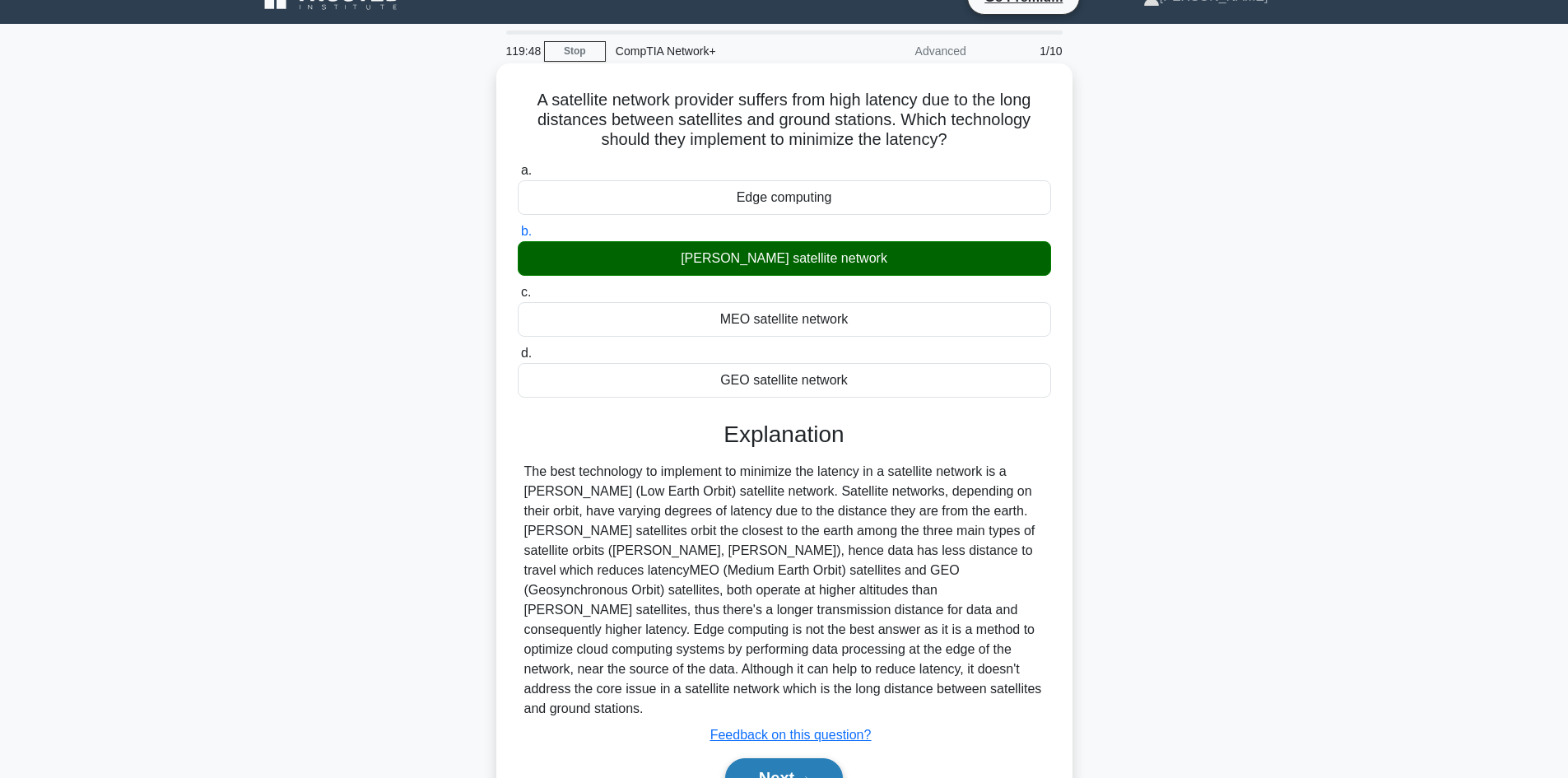
click at [772, 758] on button "Next" at bounding box center [784, 778] width 118 height 40
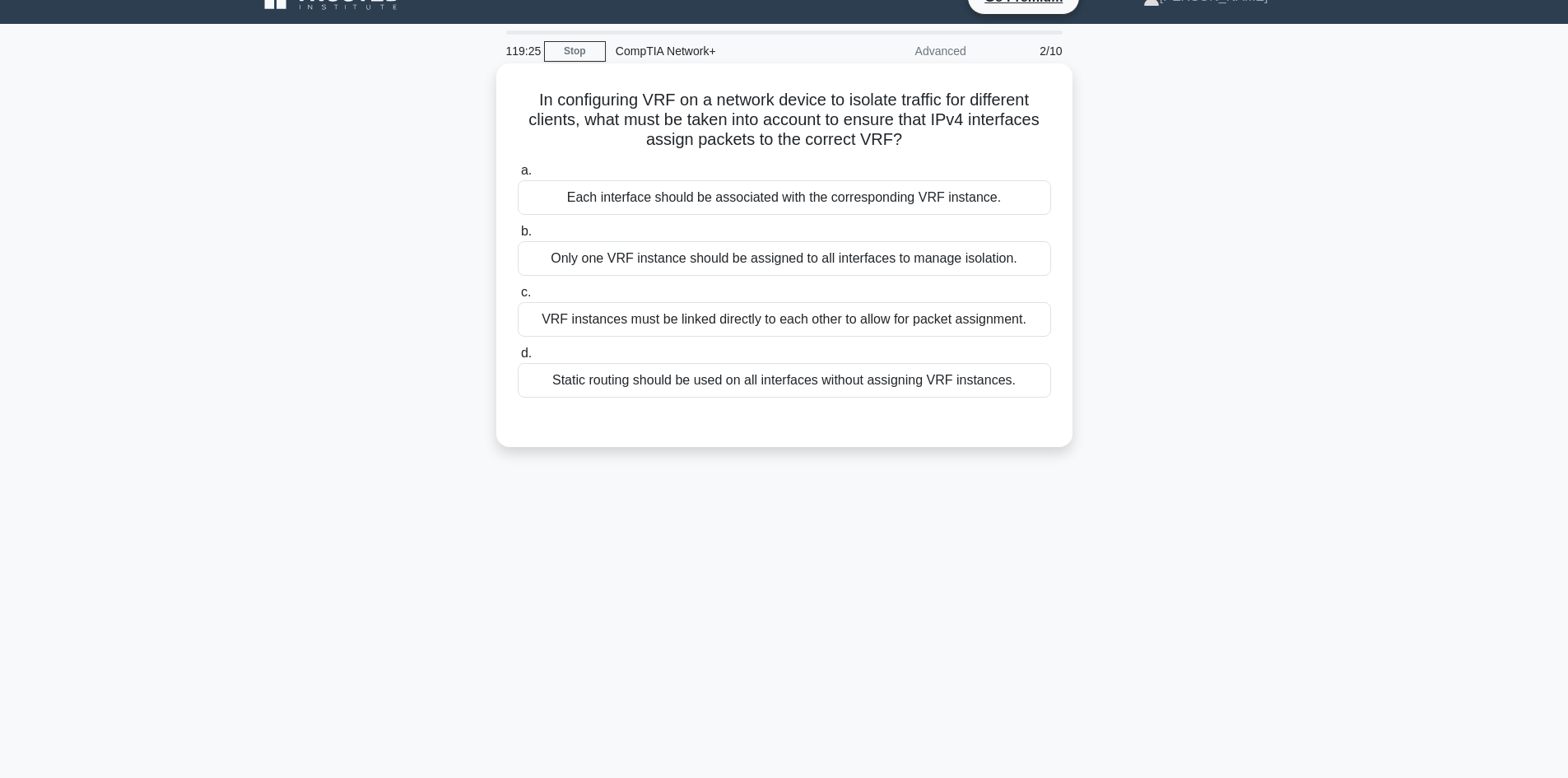
drag, startPoint x: 718, startPoint y: 375, endPoint x: 724, endPoint y: 391, distance: 17.1
click at [718, 376] on div "Static routing should be used on all interfaces without assigning VRF instances." at bounding box center [784, 381] width 533 height 35
click at [517, 359] on input "d. Static routing should be used on all interfaces without assigning VRF instan…" at bounding box center [517, 354] width 0 height 11
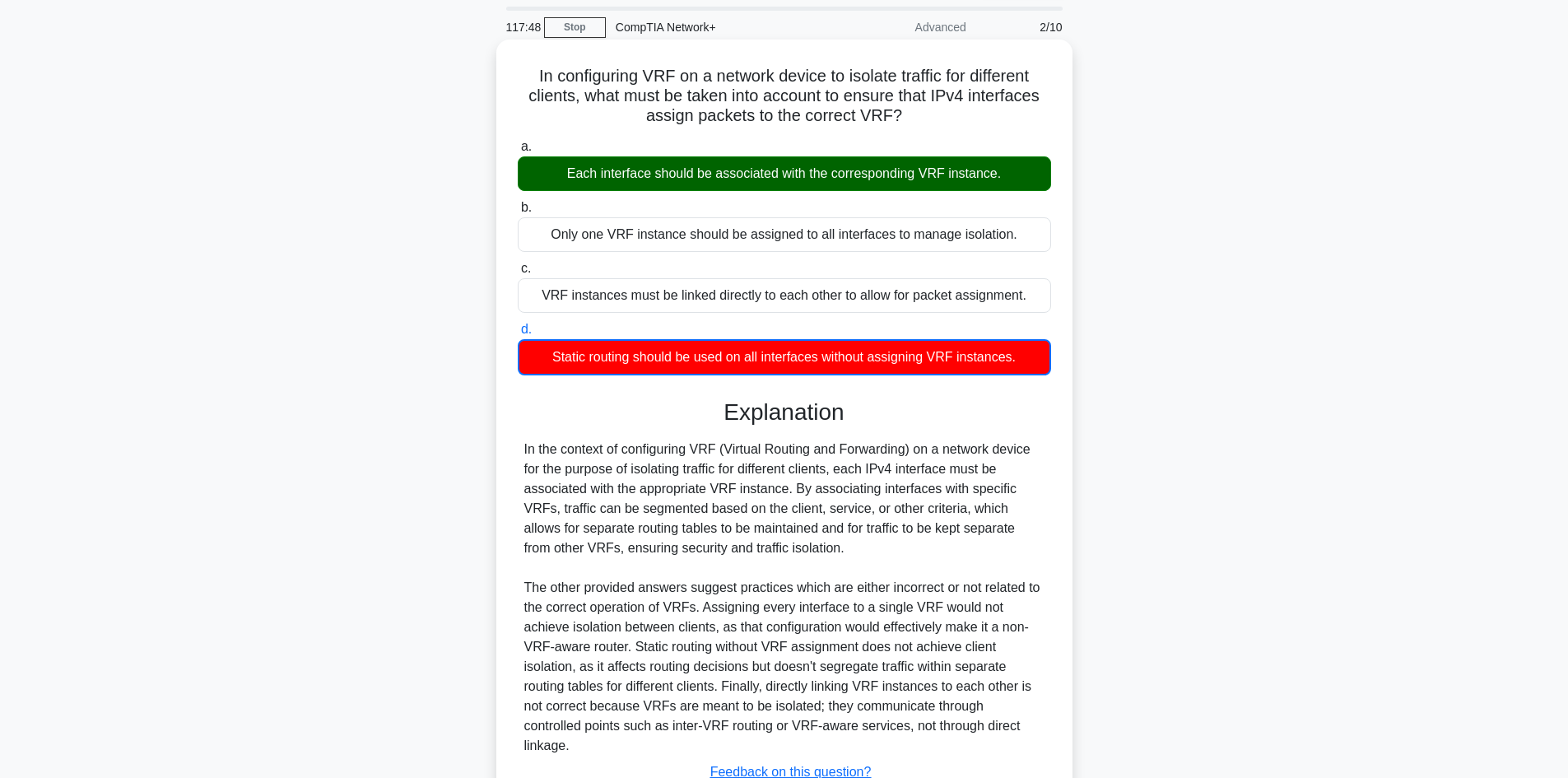
scroll to position [82, 0]
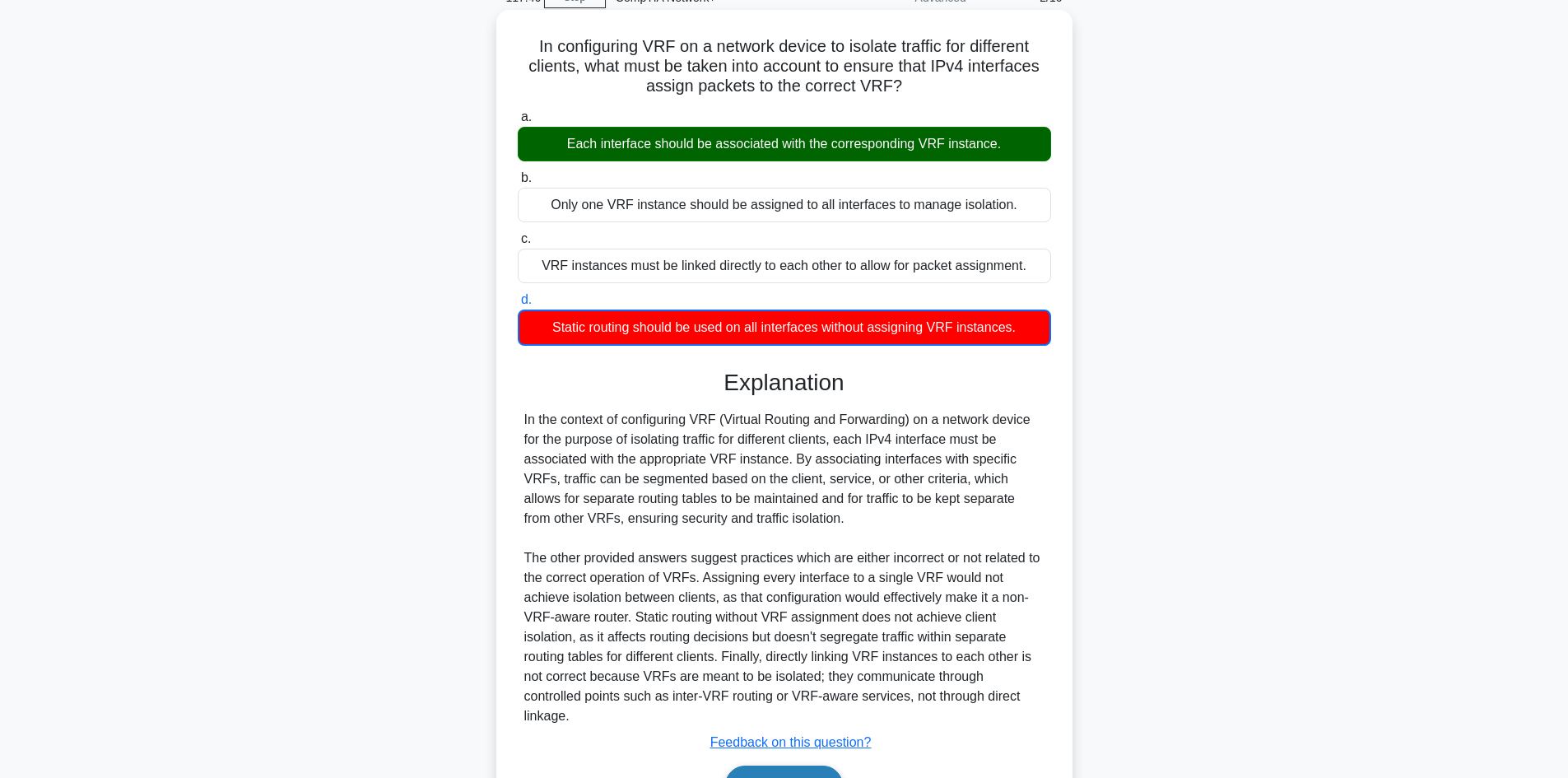
click at [799, 768] on button "Next" at bounding box center [784, 786] width 118 height 40
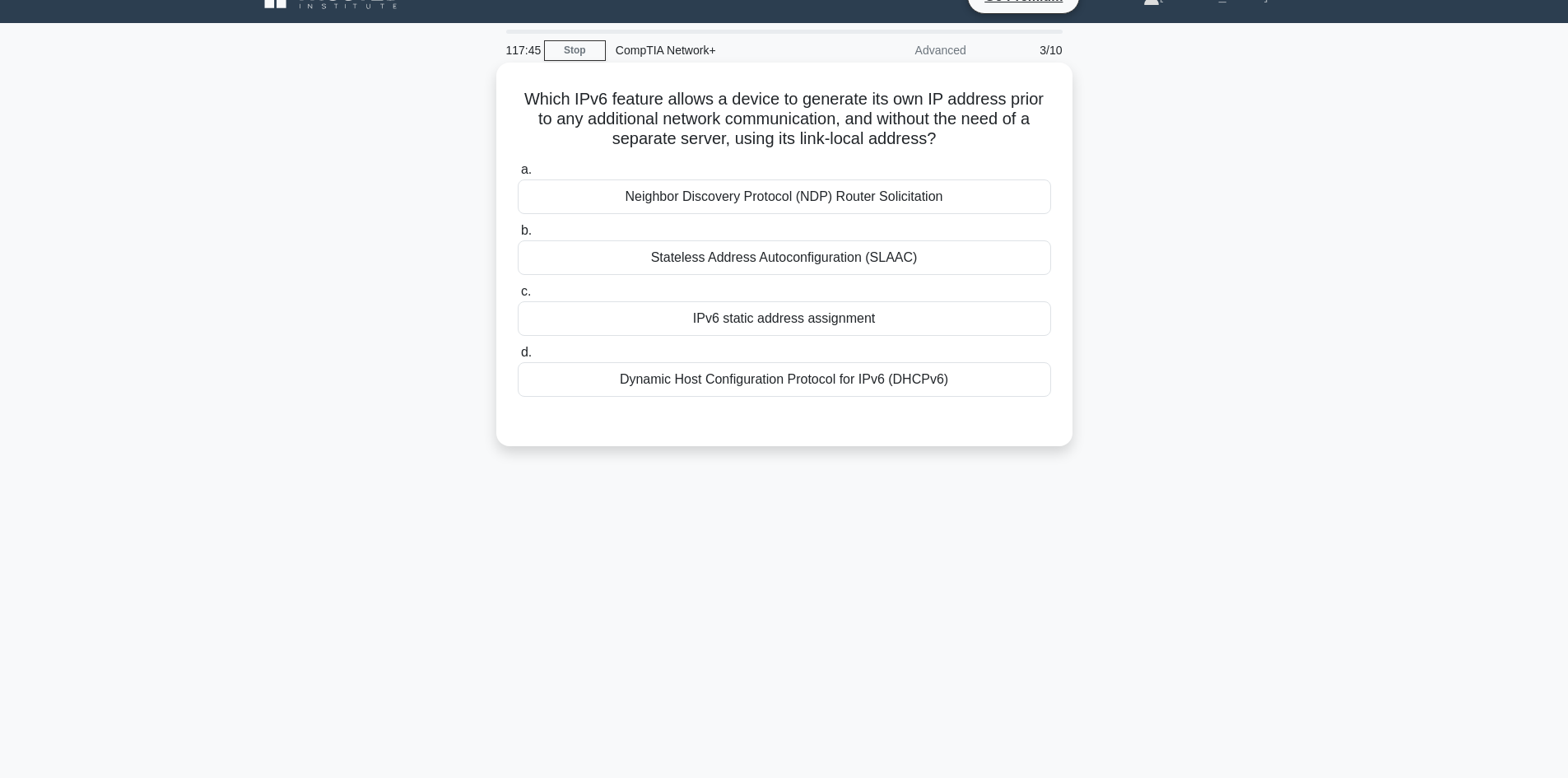
scroll to position [0, 0]
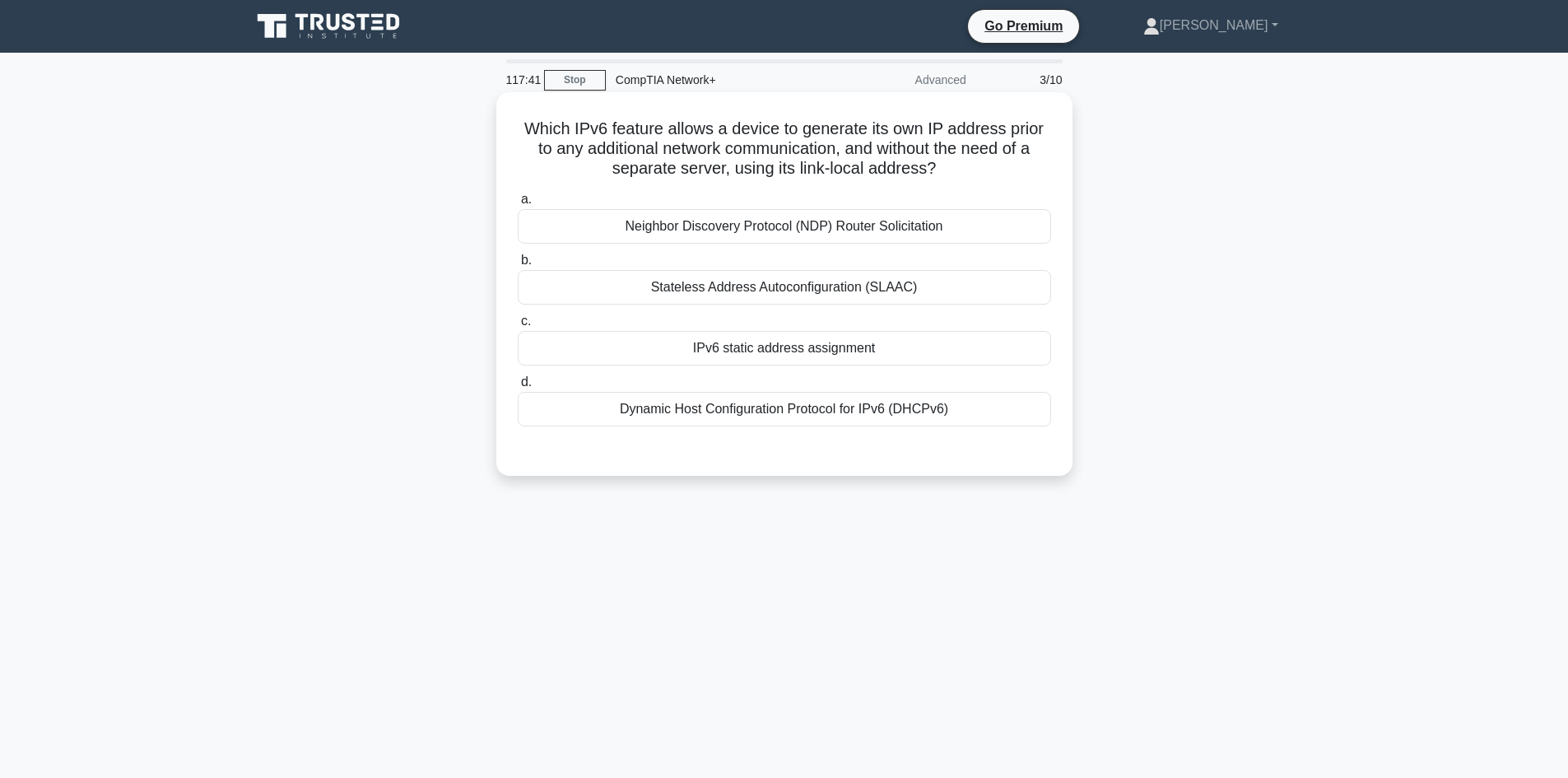
click at [817, 285] on div "Stateless Address Autoconfiguration (SLAAC)" at bounding box center [784, 287] width 533 height 35
click at [517, 266] on input "b. Stateless Address Autoconfiguration (SLAAC)" at bounding box center [517, 261] width 0 height 11
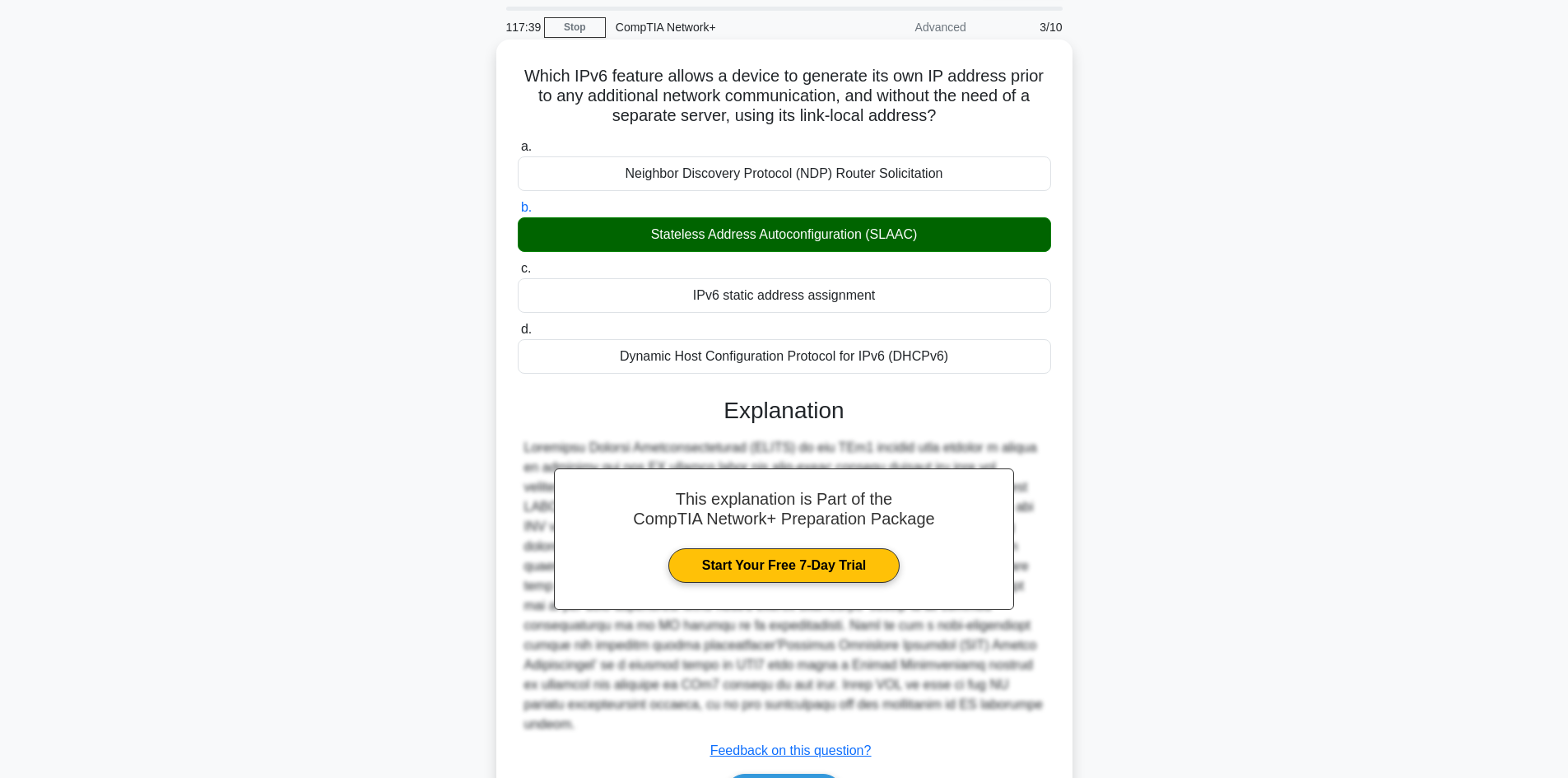
scroll to position [82, 0]
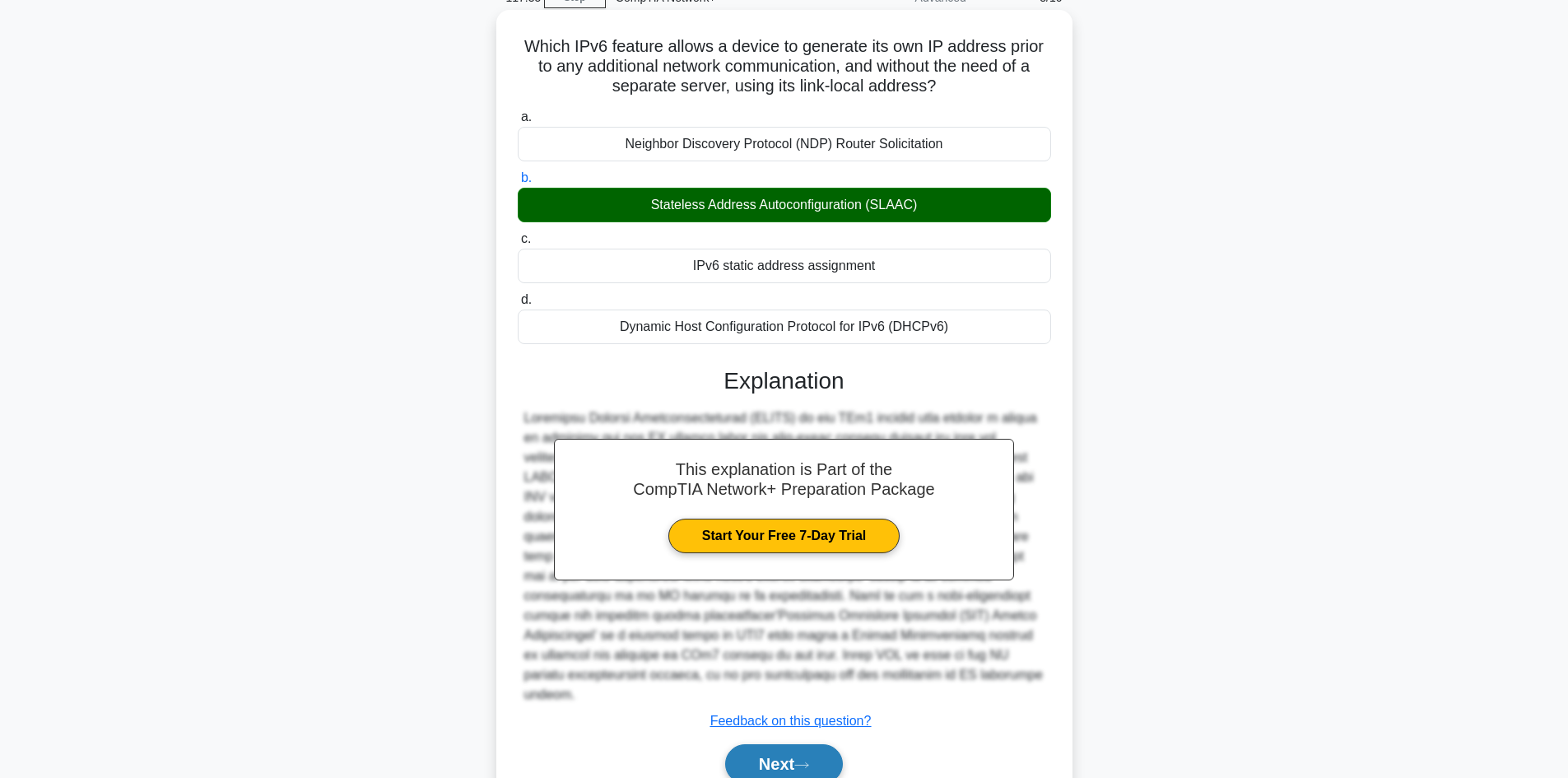
click at [809, 761] on icon at bounding box center [801, 765] width 15 height 9
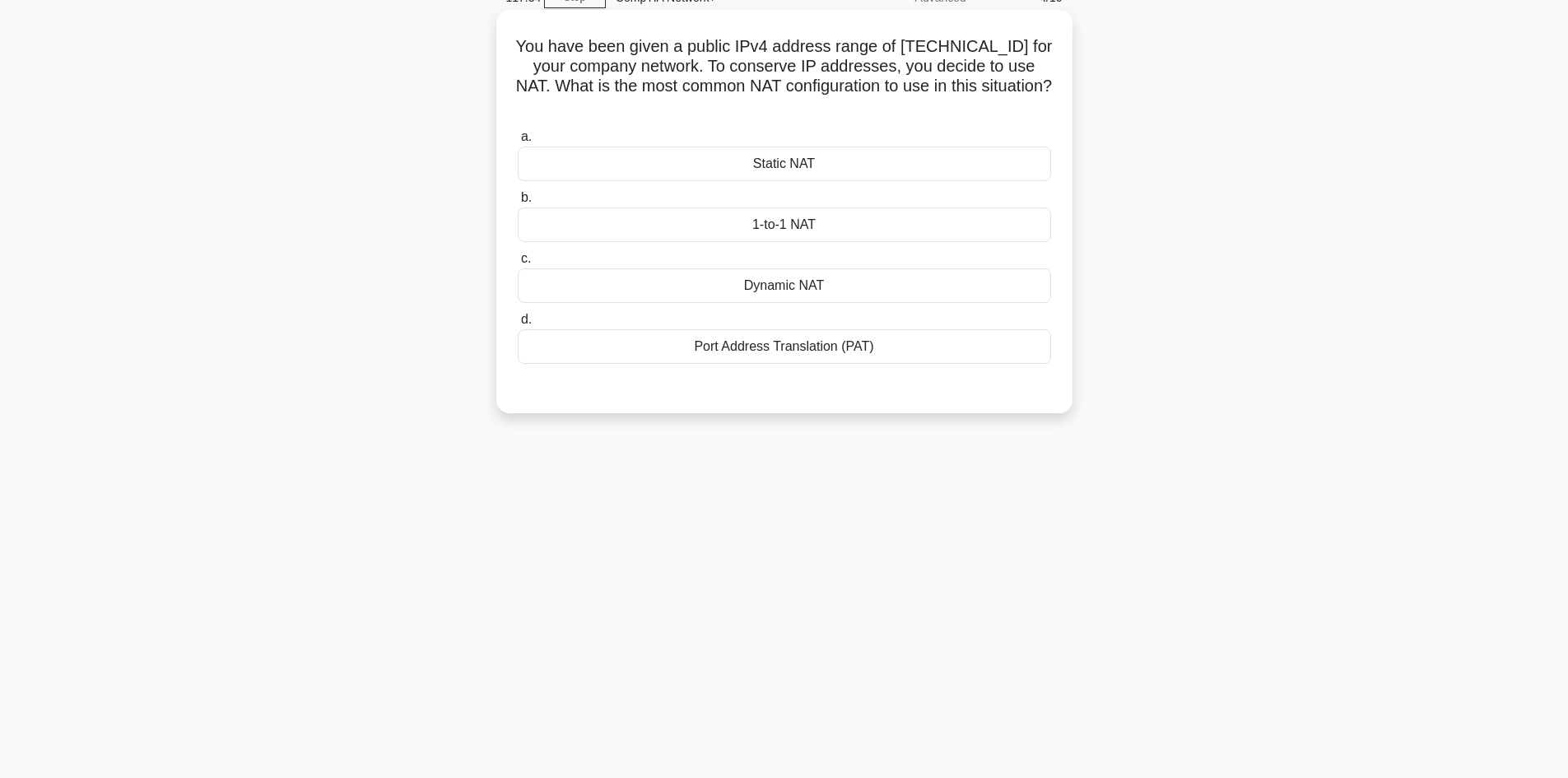
click at [830, 350] on div "Port Address Translation (PAT)" at bounding box center [784, 347] width 533 height 35
click at [517, 326] on input "d. Port Address Translation (PAT)" at bounding box center [517, 320] width 0 height 11
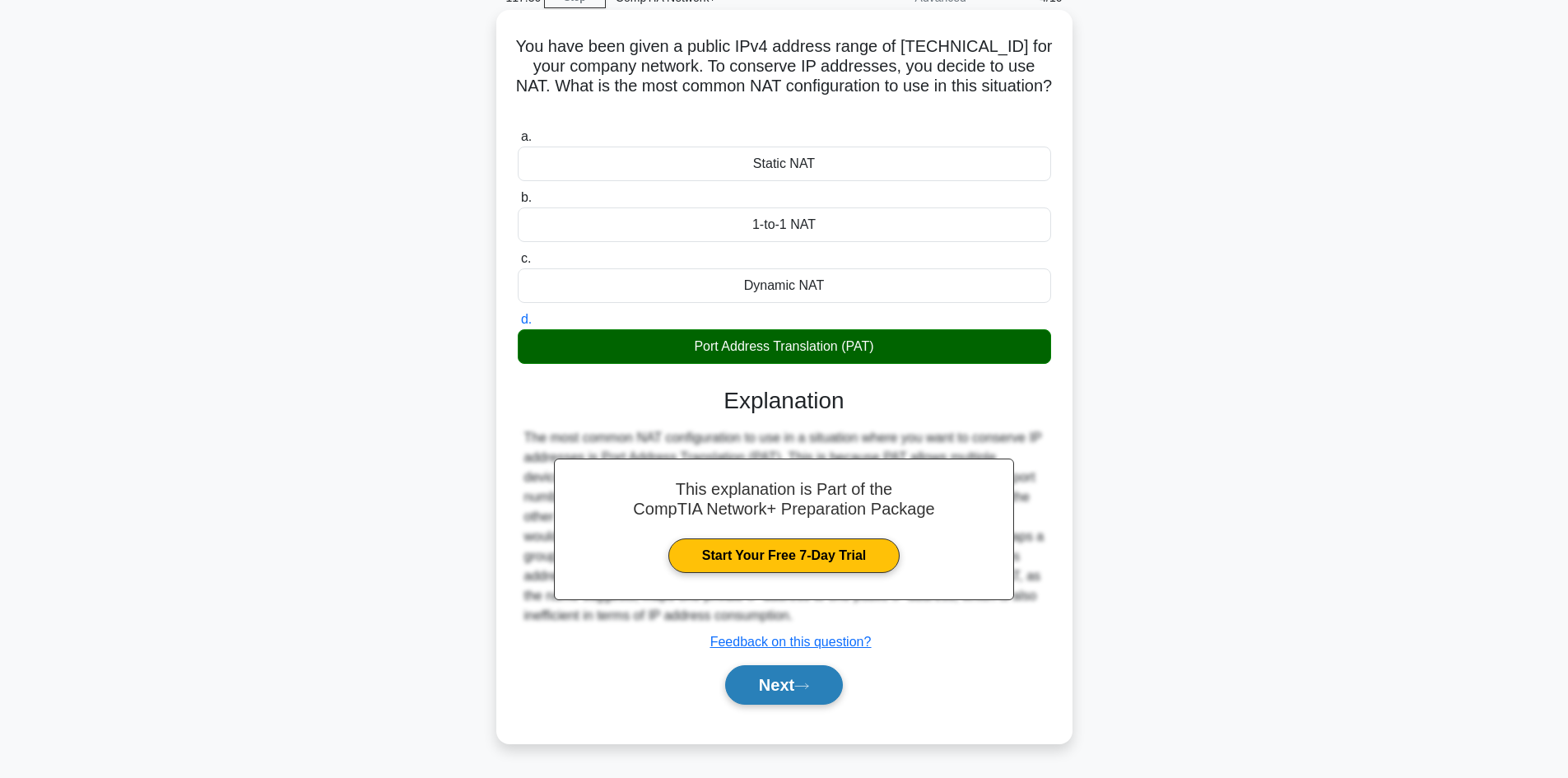
click at [766, 692] on button "Next" at bounding box center [784, 685] width 118 height 40
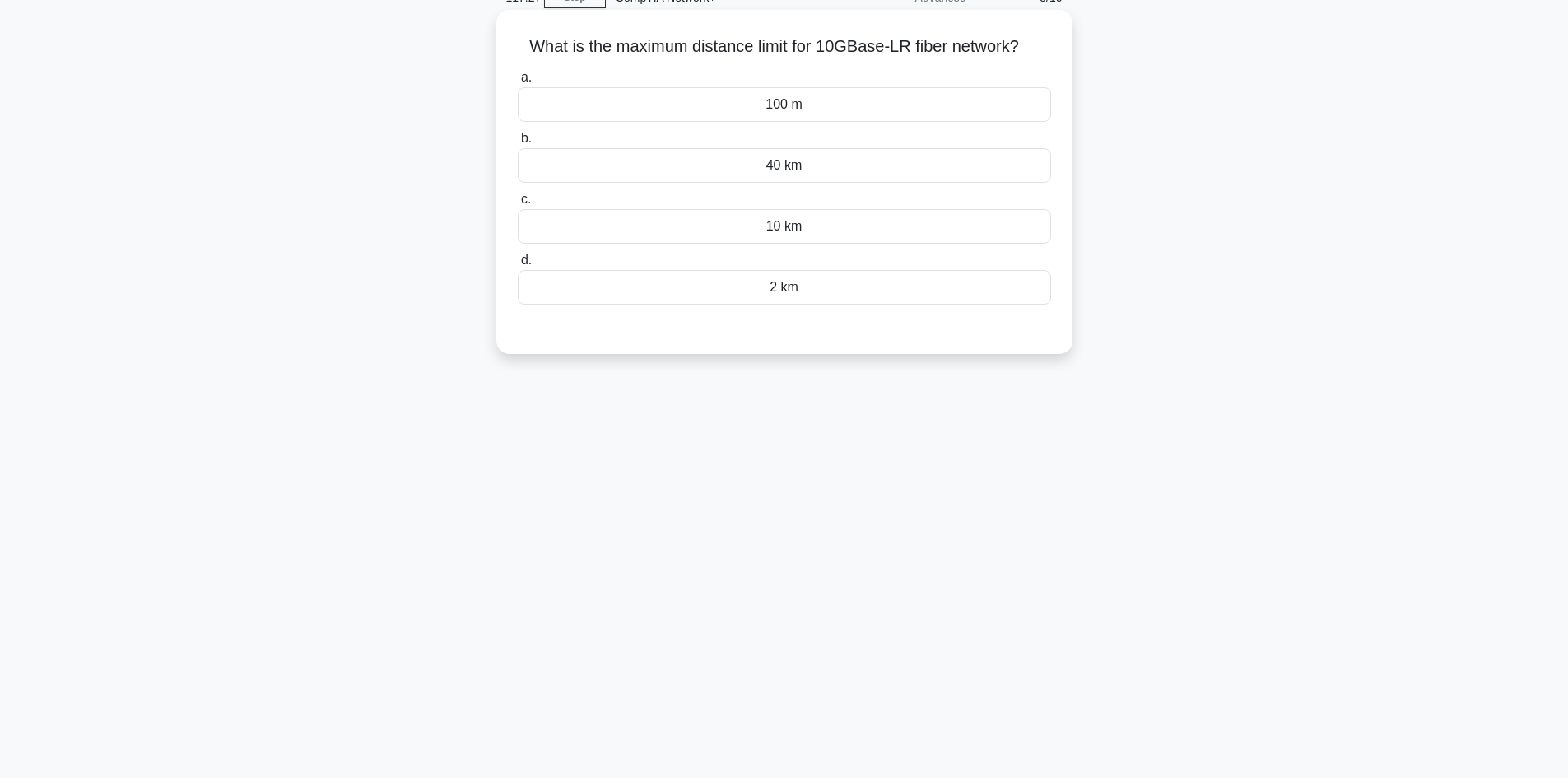
click at [802, 87] on label "a. 100 m" at bounding box center [784, 95] width 533 height 54
click at [517, 83] on input "a. 100 m" at bounding box center [517, 78] width 0 height 11
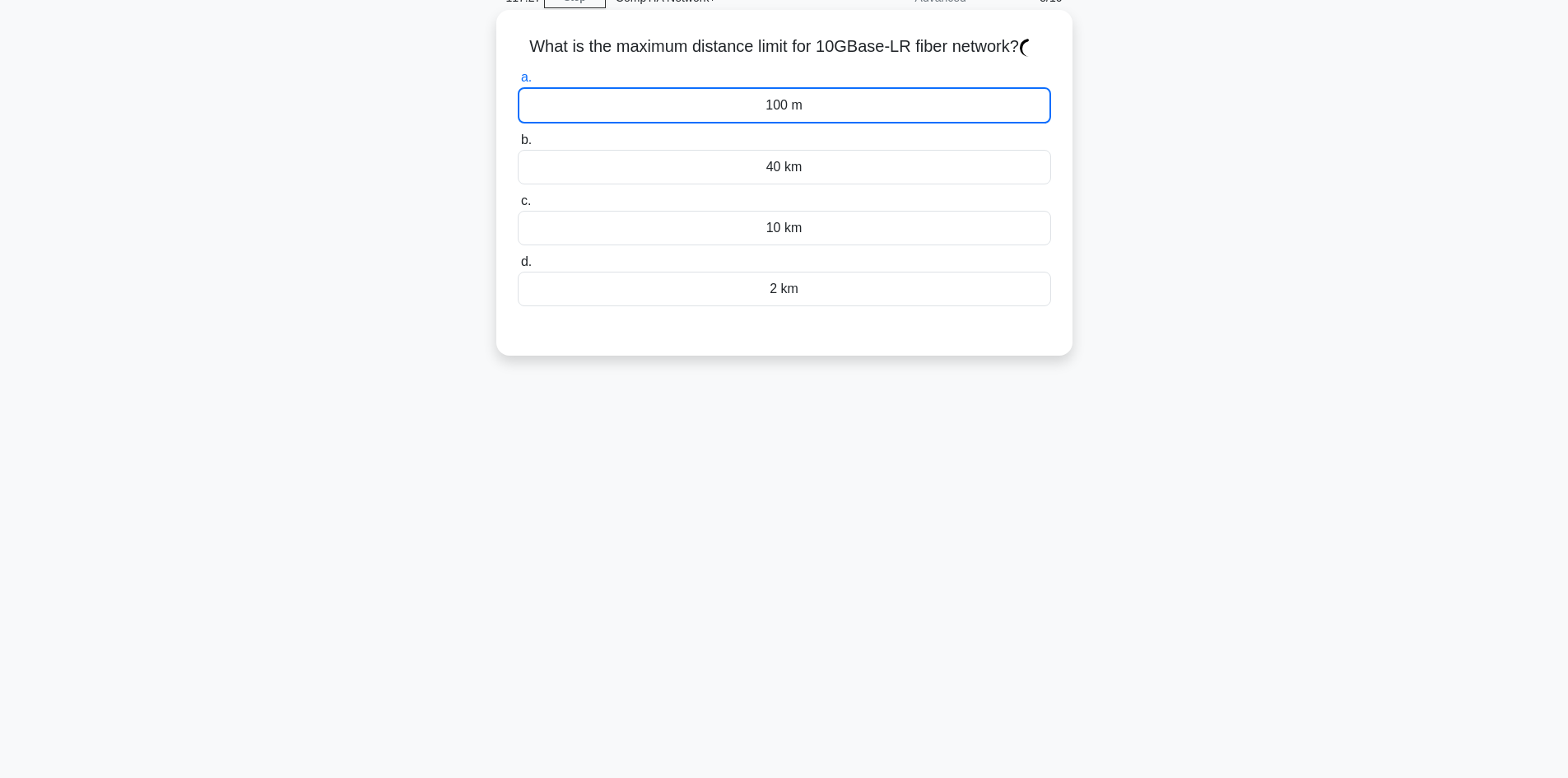
click at [805, 99] on div "100 m" at bounding box center [784, 105] width 533 height 36
click at [517, 83] on input "a. 100 m" at bounding box center [517, 78] width 0 height 11
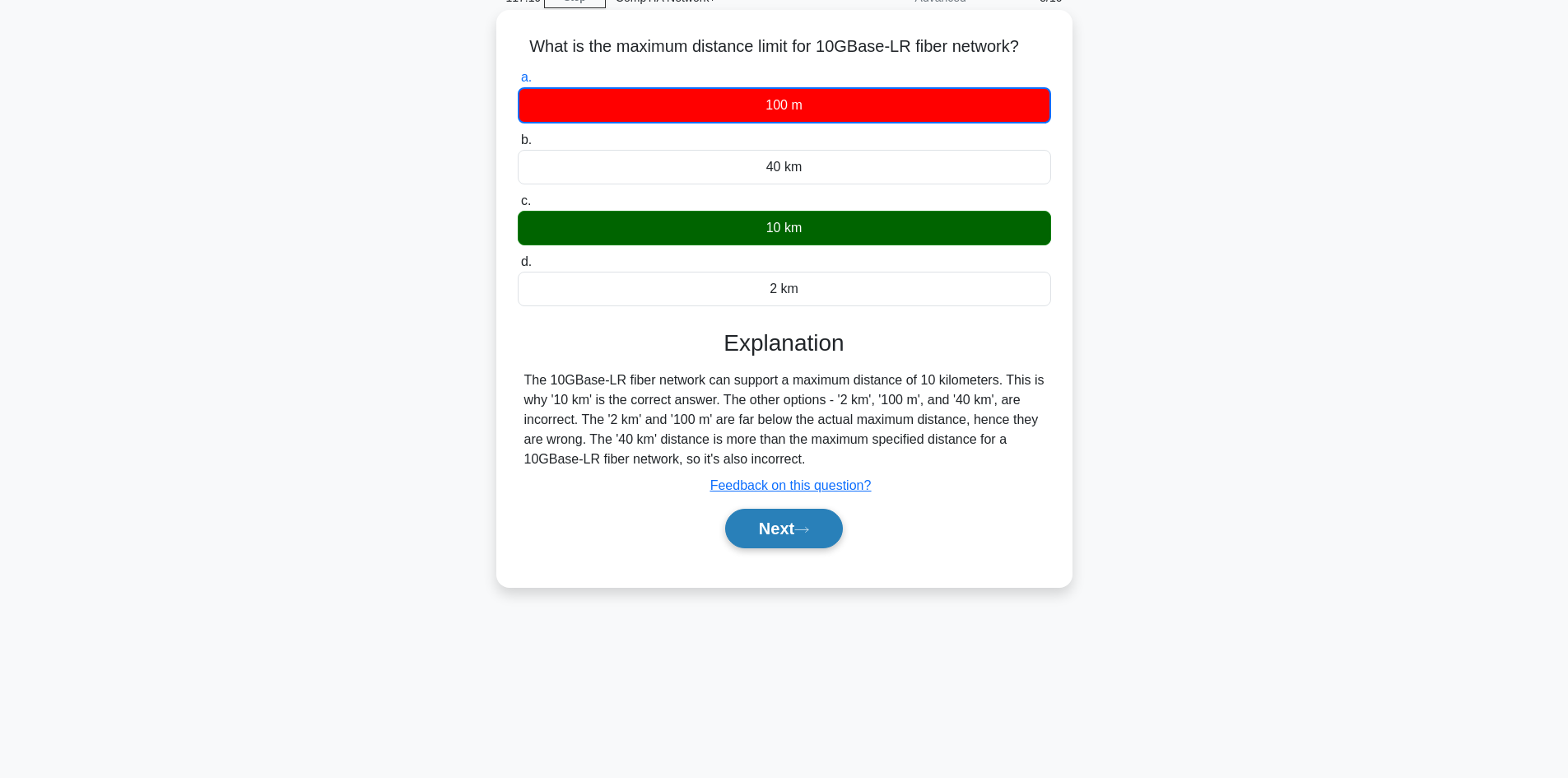
click at [777, 528] on button "Next" at bounding box center [784, 528] width 118 height 40
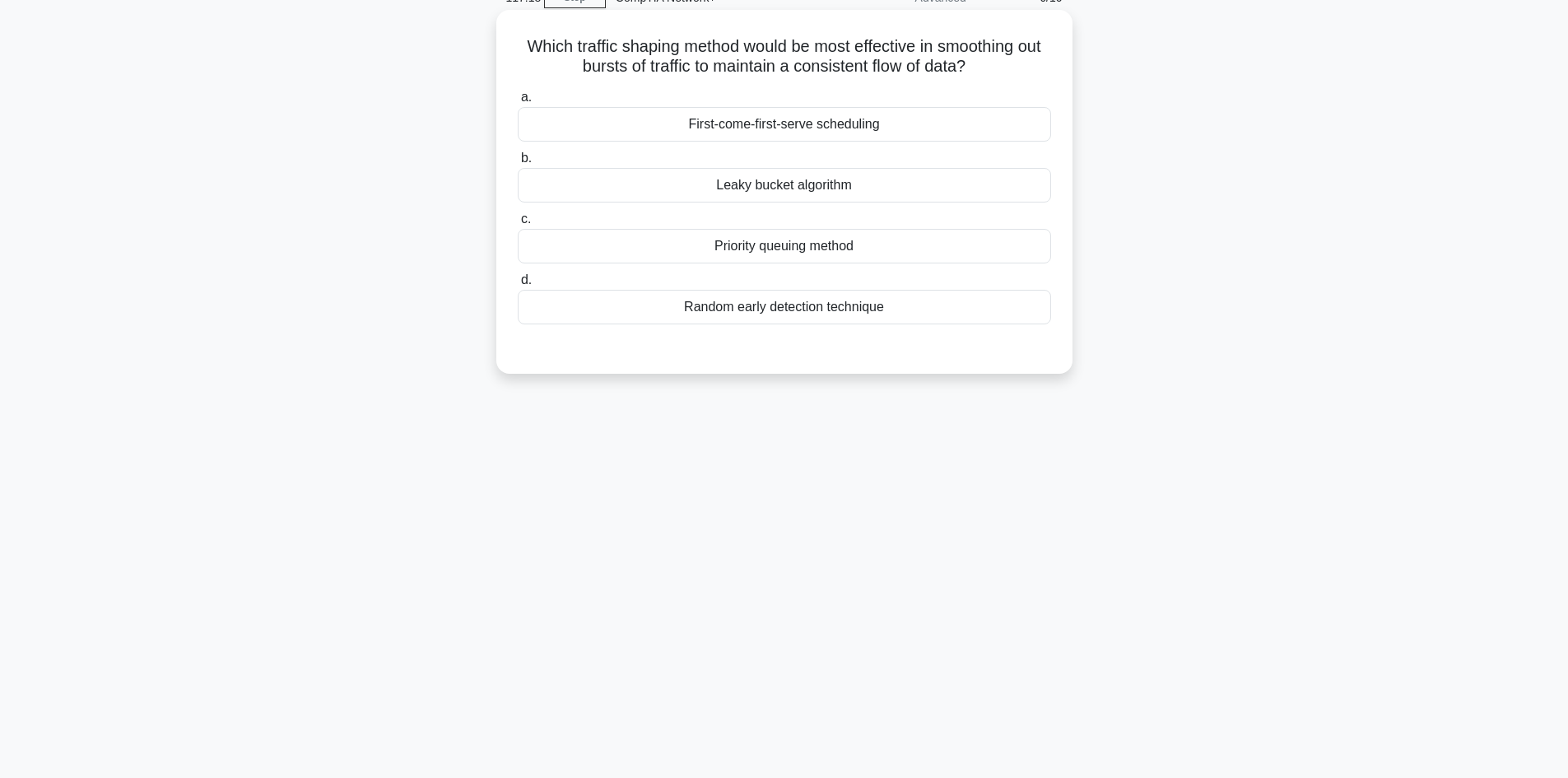
click at [806, 329] on div "a. First-come-first-serve scheduling b. Leaky bucket algorithm c. d." at bounding box center [784, 219] width 536 height 270
click at [799, 303] on div "Random early detection technique" at bounding box center [784, 307] width 533 height 35
click at [517, 286] on input "d. Random early detection technique" at bounding box center [517, 280] width 0 height 11
